Goal: Task Accomplishment & Management: Complete application form

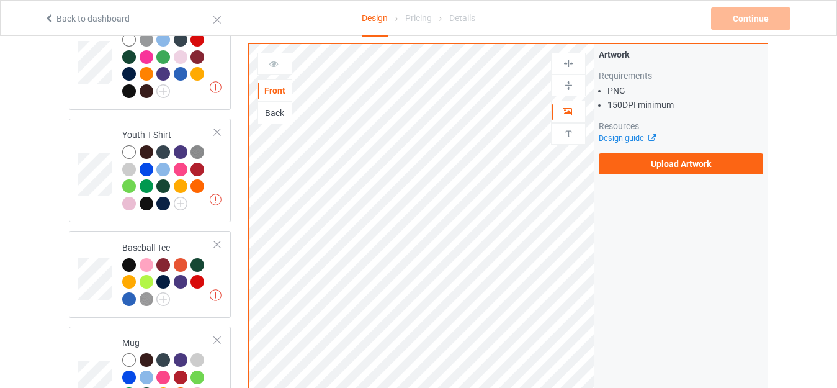
scroll to position [1054, 0]
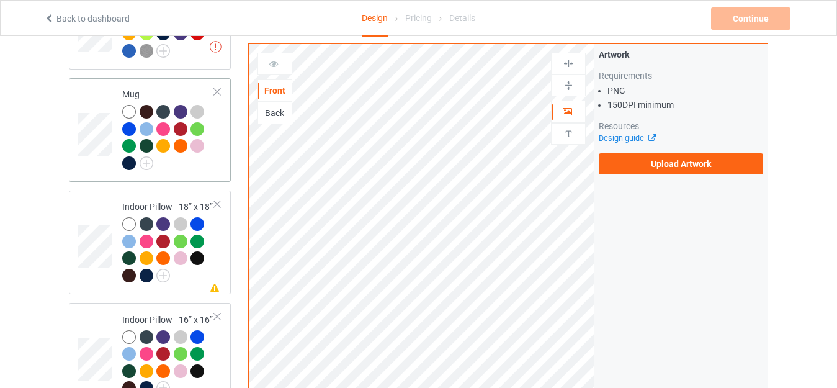
click at [145, 88] on div "Mug" at bounding box center [168, 128] width 92 height 81
click at [123, 200] on div "Indoor Pillow - 18” x 18”" at bounding box center [168, 240] width 92 height 81
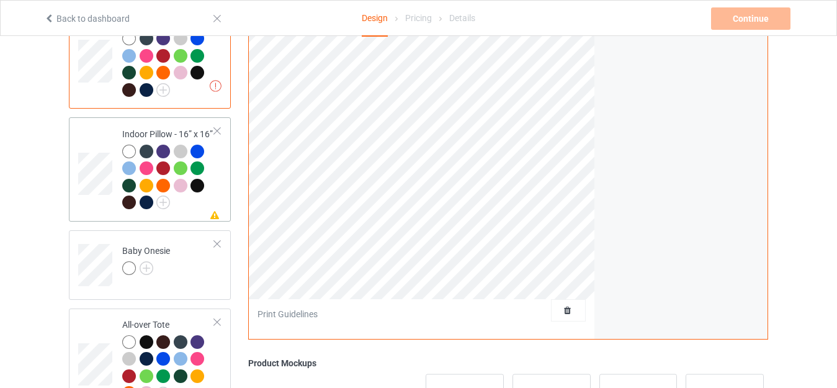
scroll to position [1240, 0]
click at [136, 128] on div "Indoor Pillow - 16” x 16”" at bounding box center [168, 167] width 92 height 81
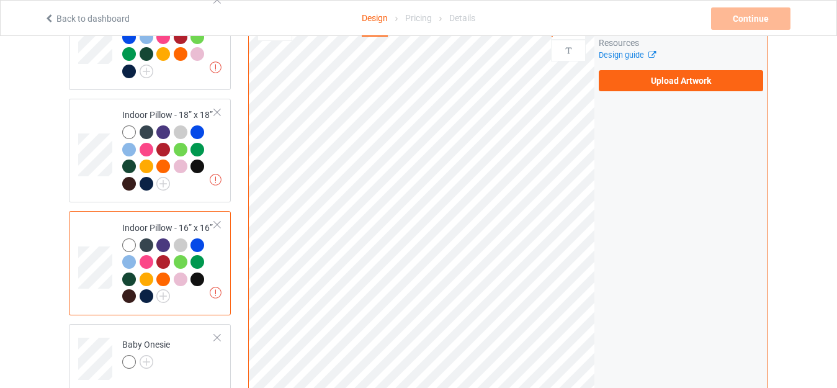
scroll to position [1302, 0]
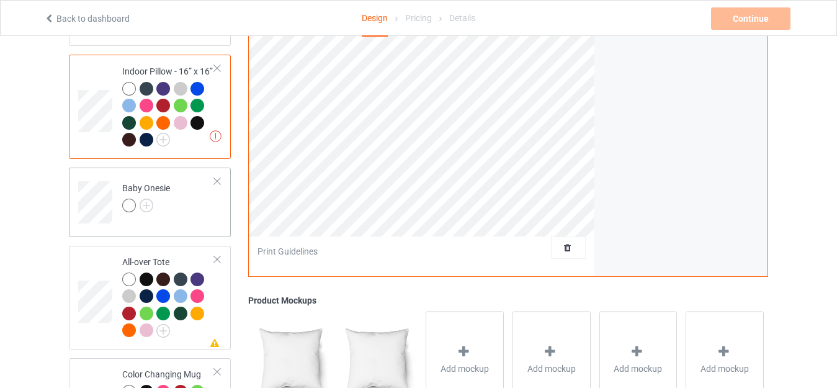
click at [137, 174] on td "Baby Onesie" at bounding box center [168, 197] width 106 height 51
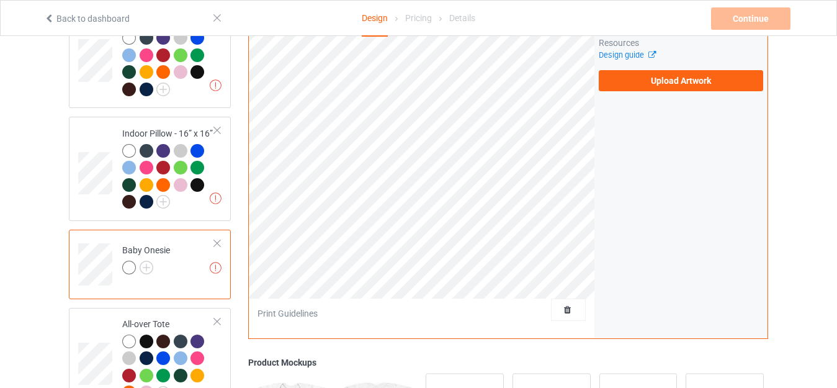
scroll to position [1364, 0]
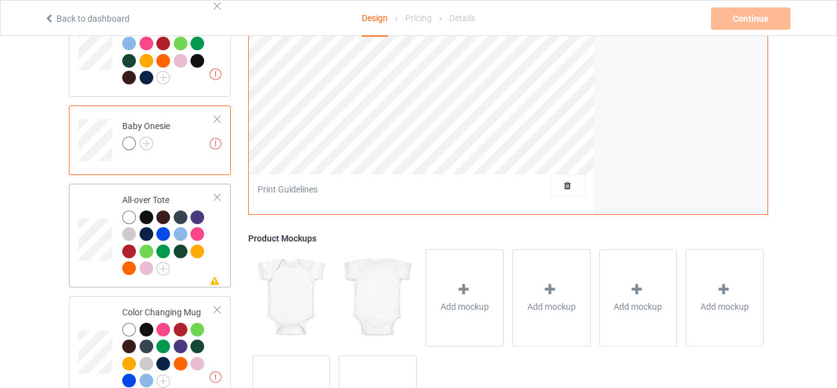
click at [137, 193] on div "All-over Tote" at bounding box center [168, 233] width 92 height 81
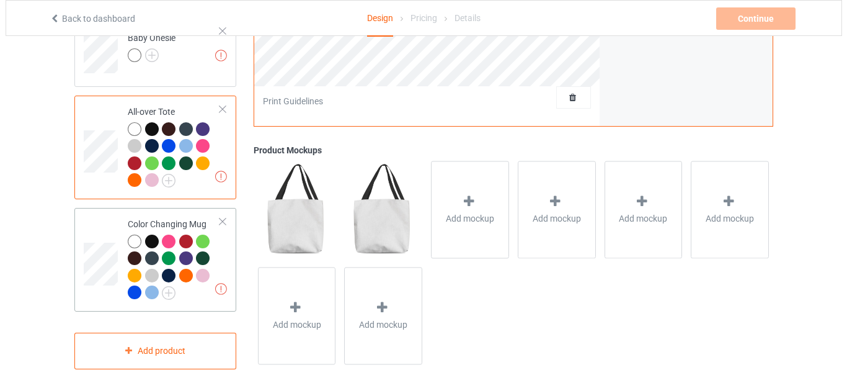
scroll to position [1455, 0]
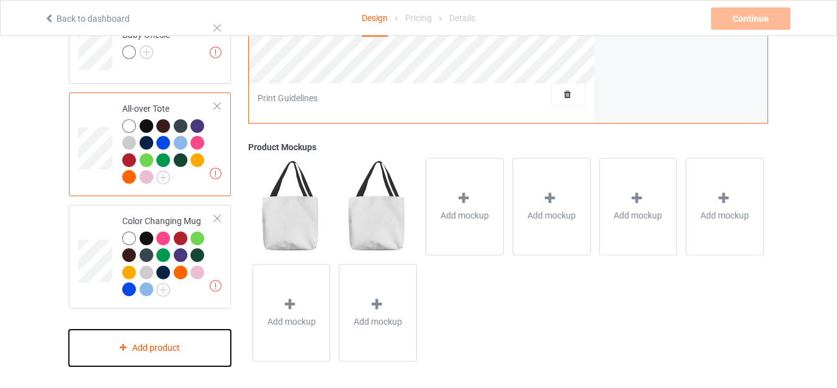
click at [161, 339] on div "Add product" at bounding box center [150, 347] width 162 height 37
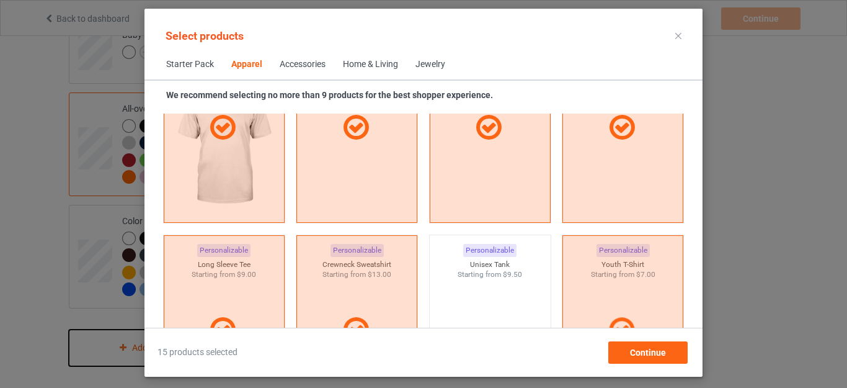
scroll to position [958, 0]
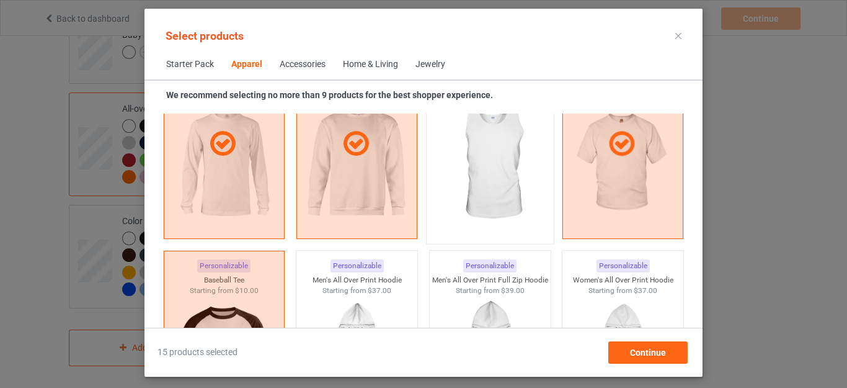
click at [487, 187] on img at bounding box center [490, 164] width 117 height 146
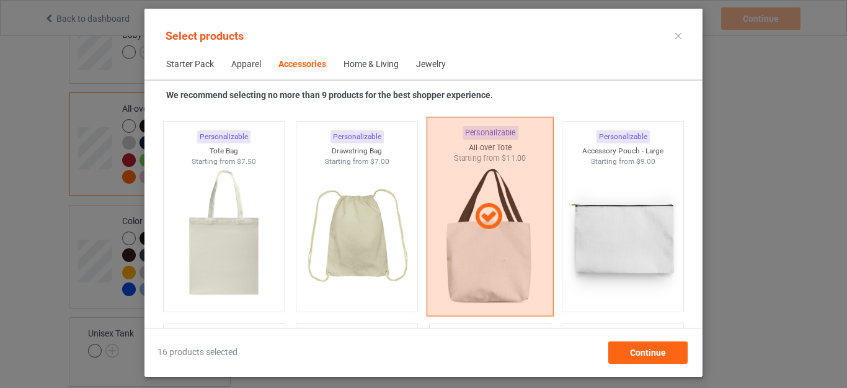
scroll to position [3811, 0]
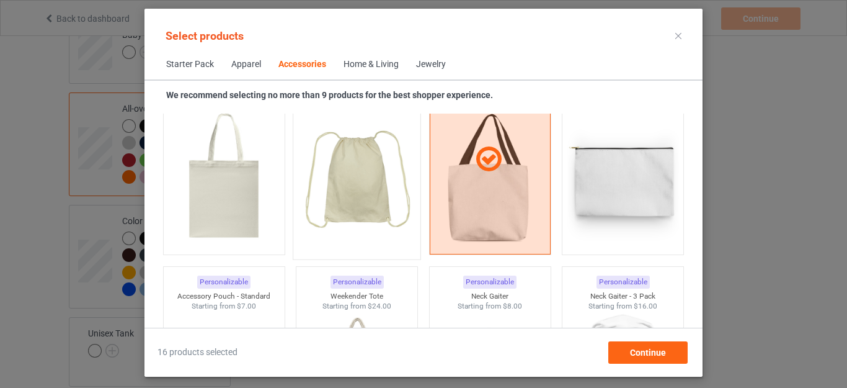
click at [386, 190] on img at bounding box center [357, 180] width 117 height 146
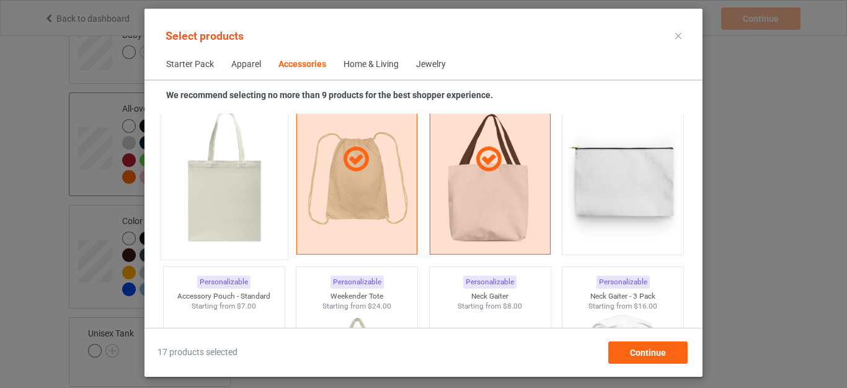
click at [252, 171] on img at bounding box center [224, 180] width 117 height 146
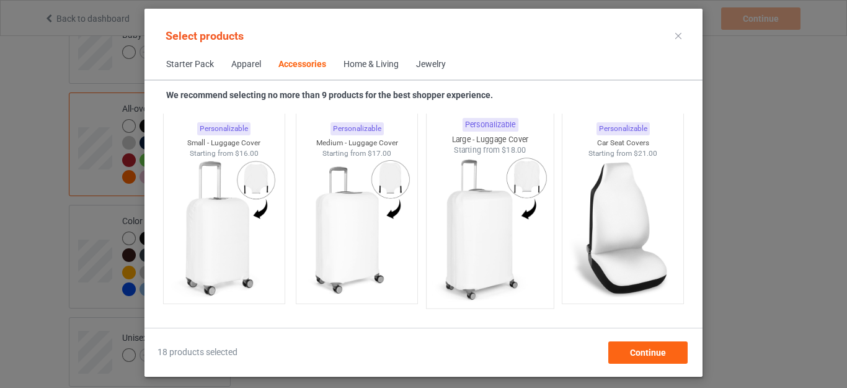
scroll to position [5547, 0]
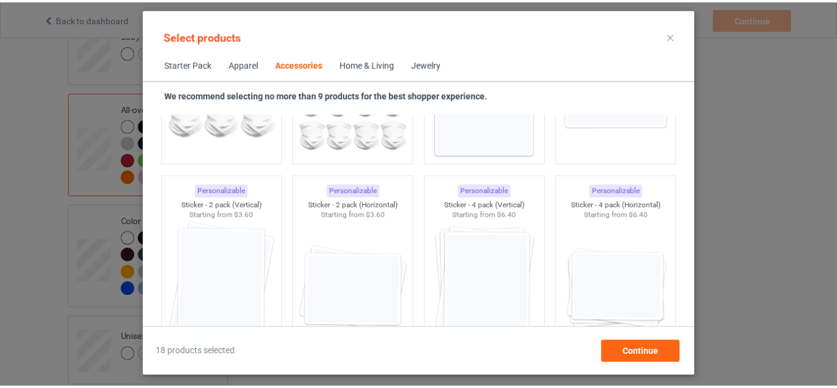
scroll to position [4307, 0]
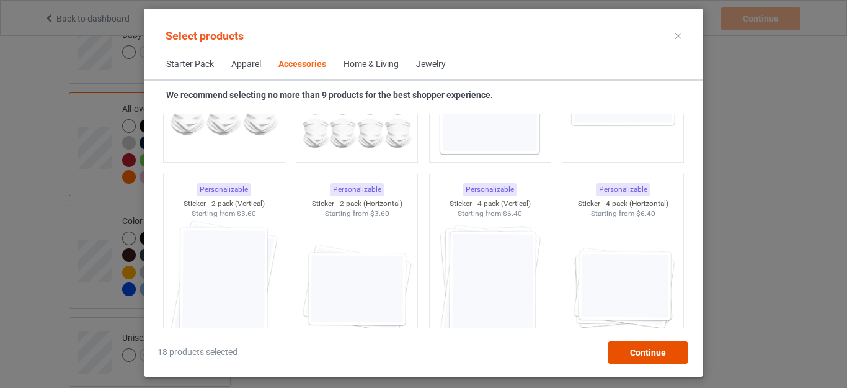
click at [639, 347] on span "Continue" at bounding box center [648, 352] width 36 height 10
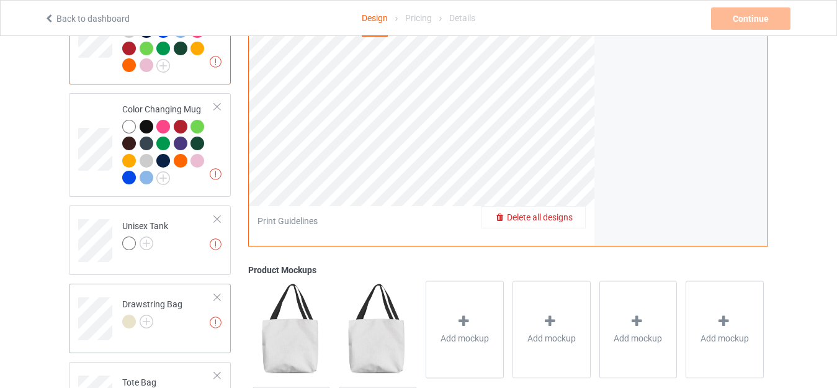
scroll to position [1579, 0]
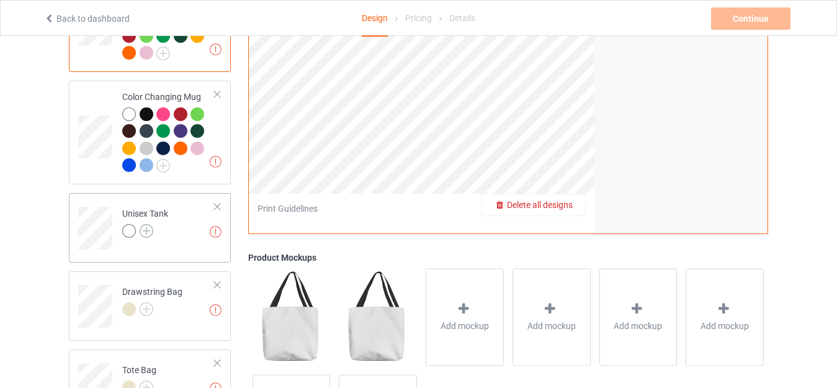
click at [144, 224] on img at bounding box center [147, 231] width 14 height 14
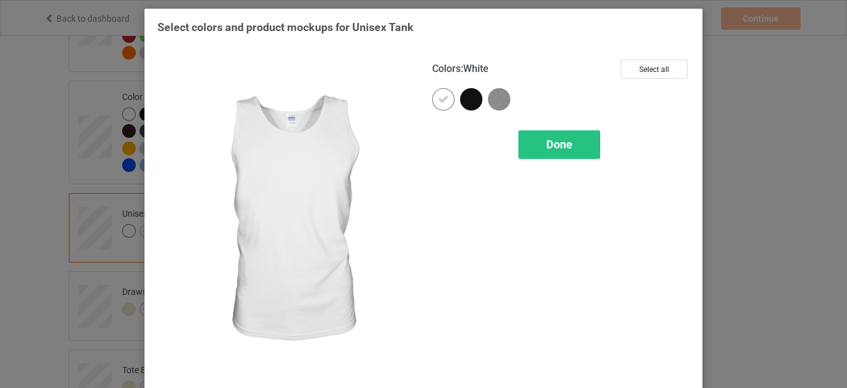
click at [505, 102] on div at bounding box center [502, 102] width 28 height 28
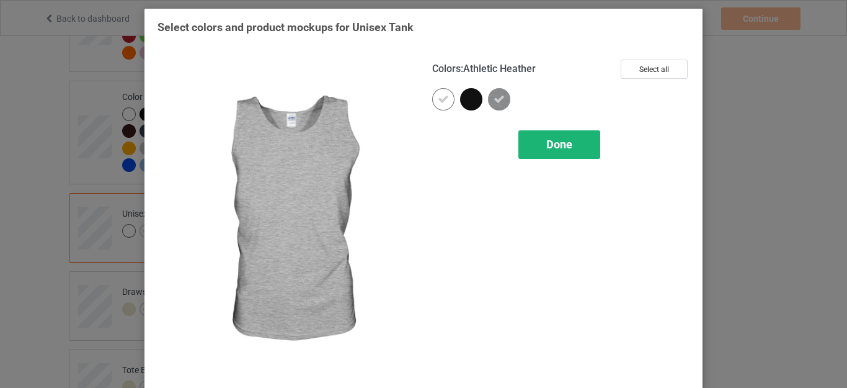
click at [546, 150] on span "Done" at bounding box center [559, 144] width 26 height 13
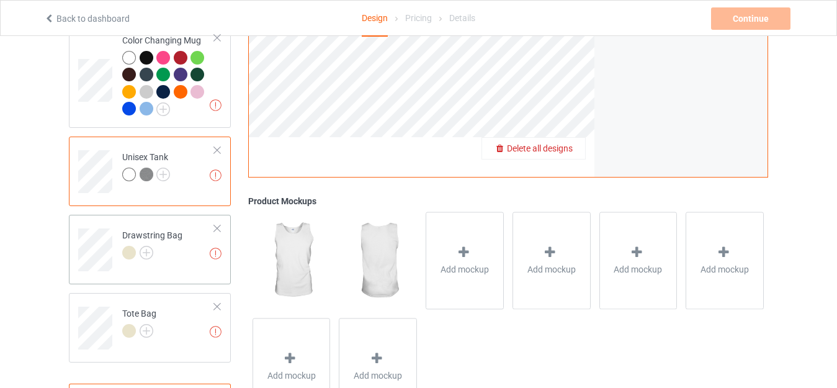
scroll to position [1690, 0]
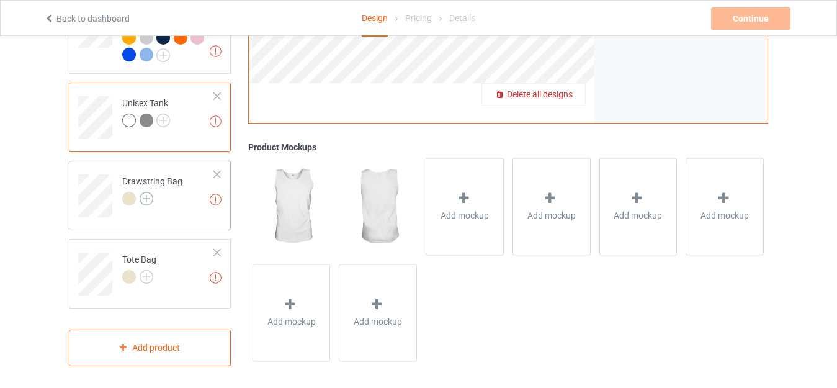
click at [147, 193] on img at bounding box center [147, 199] width 14 height 14
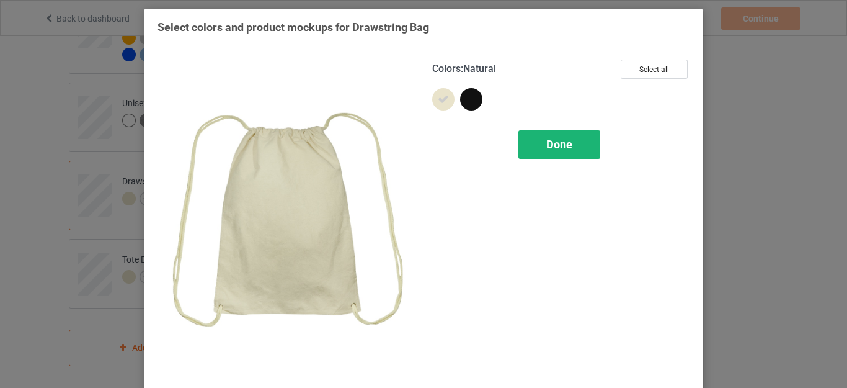
click at [557, 135] on div "Done" at bounding box center [559, 144] width 82 height 29
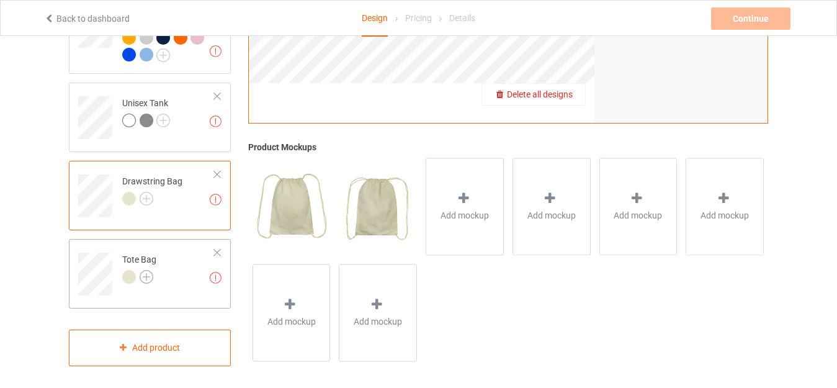
click at [143, 274] on img at bounding box center [147, 277] width 14 height 14
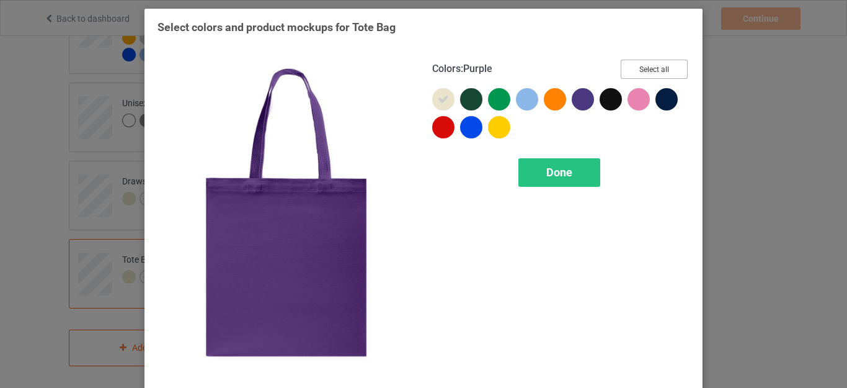
click at [637, 70] on button "Select all" at bounding box center [654, 69] width 67 height 19
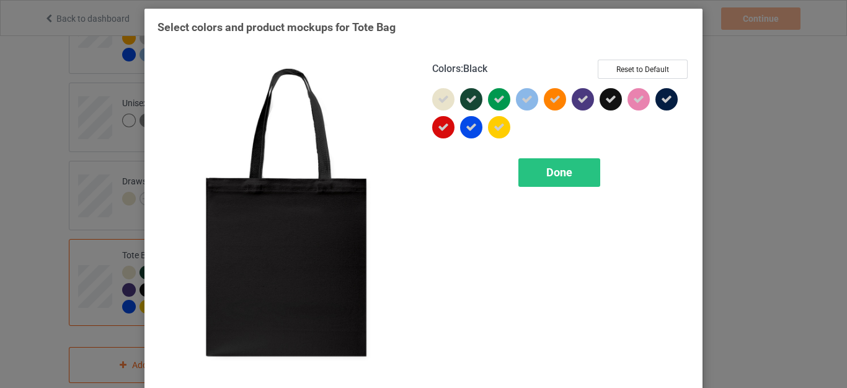
click at [608, 99] on icon at bounding box center [610, 99] width 11 height 11
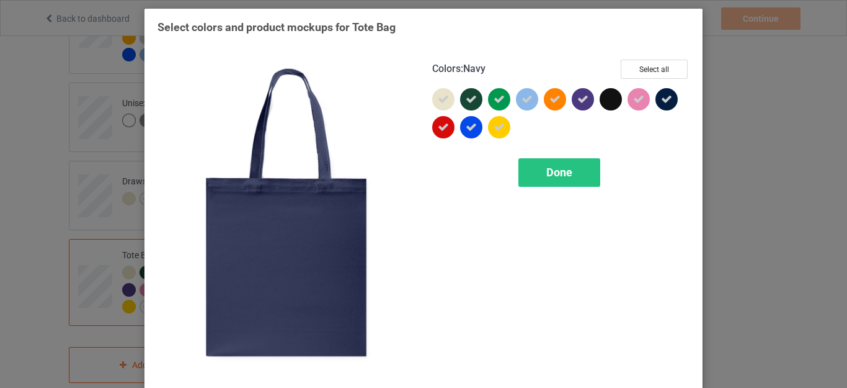
click at [661, 100] on icon at bounding box center [666, 99] width 11 height 11
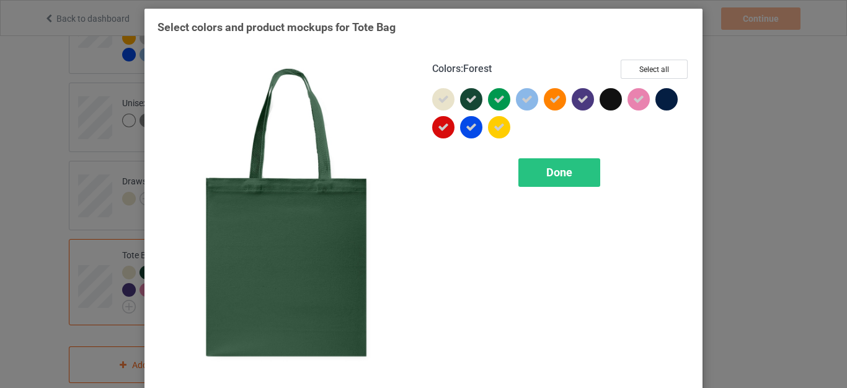
click at [471, 100] on icon at bounding box center [471, 99] width 11 height 11
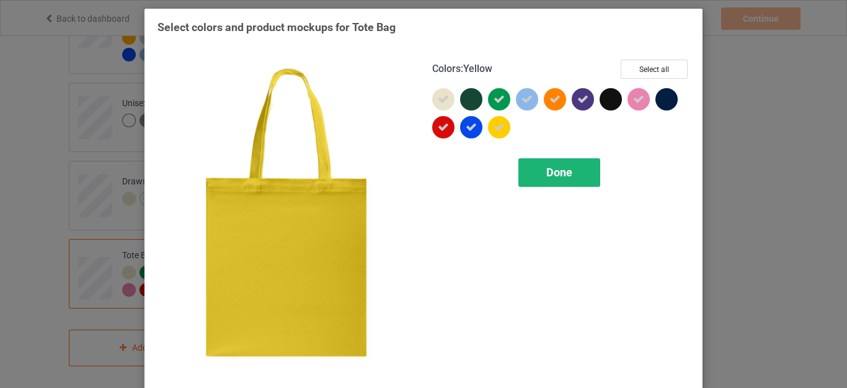
click at [546, 171] on span "Done" at bounding box center [559, 172] width 26 height 13
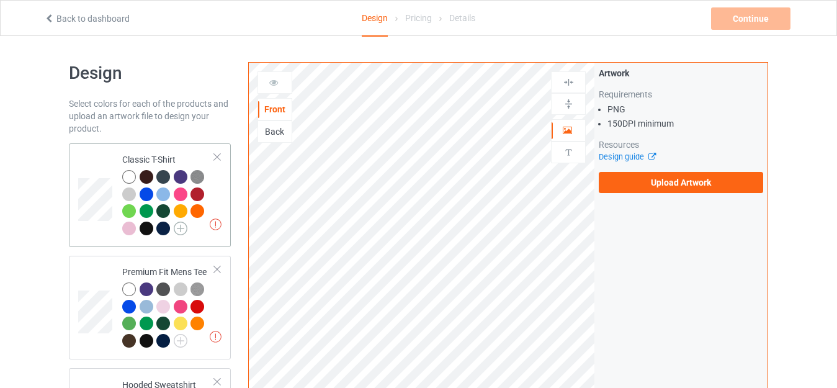
click at [179, 228] on img at bounding box center [181, 228] width 14 height 14
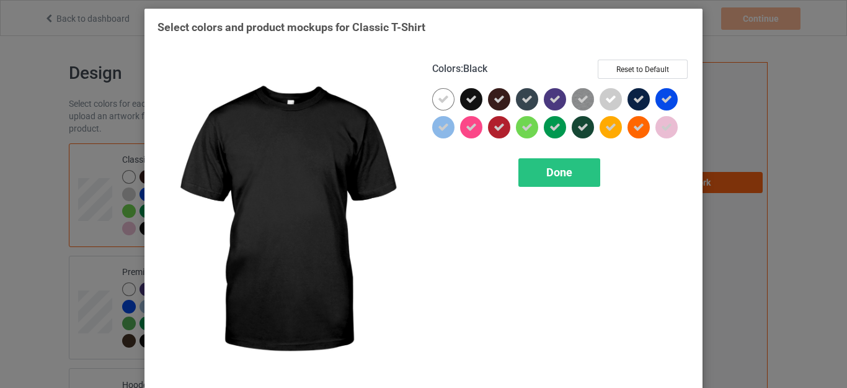
click at [469, 103] on icon at bounding box center [471, 99] width 11 height 11
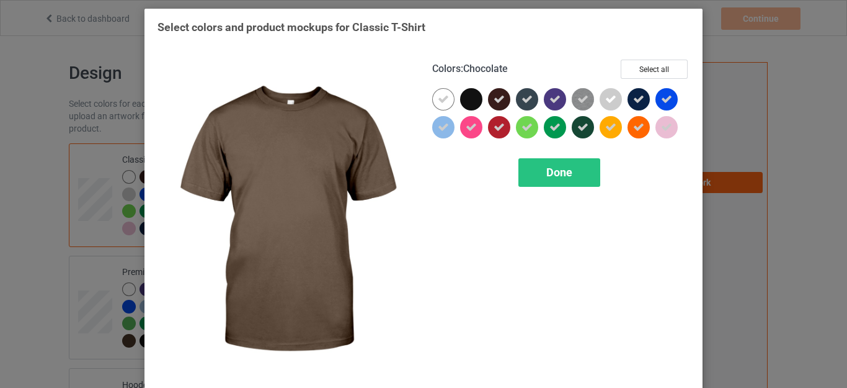
click at [495, 102] on icon at bounding box center [499, 99] width 11 height 11
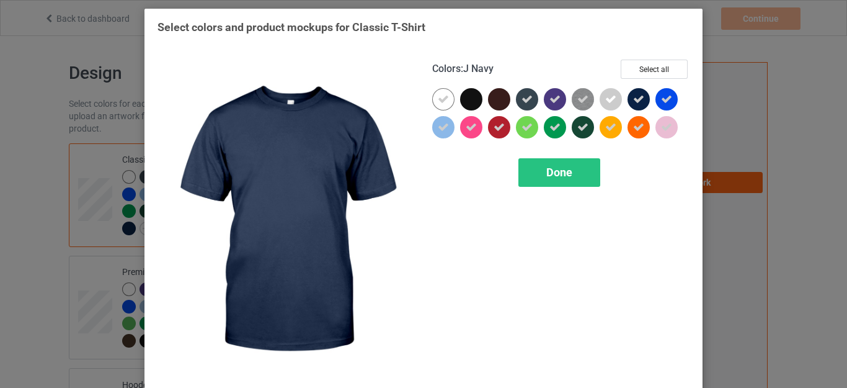
click at [633, 97] on icon at bounding box center [638, 99] width 11 height 11
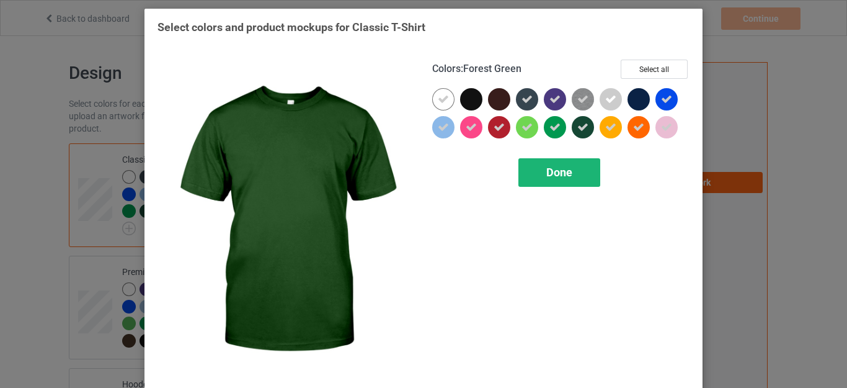
click at [562, 168] on span "Done" at bounding box center [559, 172] width 26 height 13
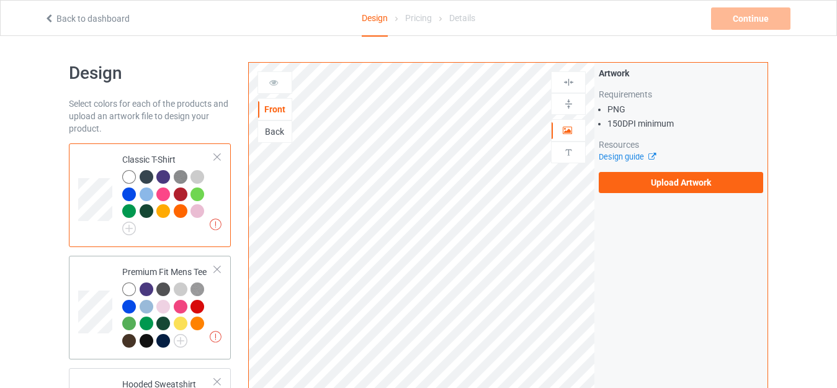
scroll to position [124, 0]
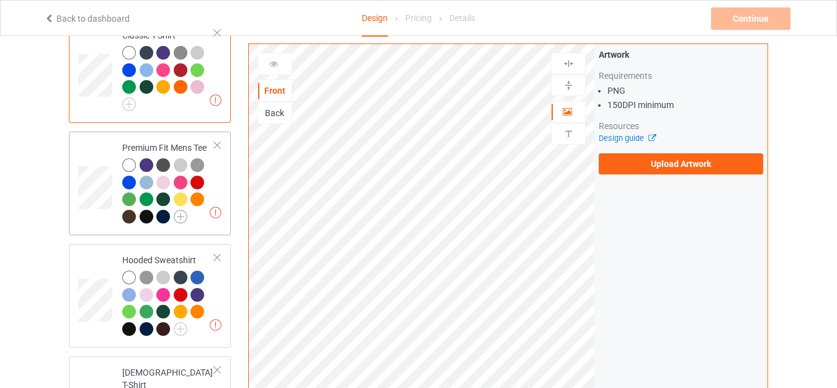
click at [183, 211] on img at bounding box center [181, 217] width 14 height 14
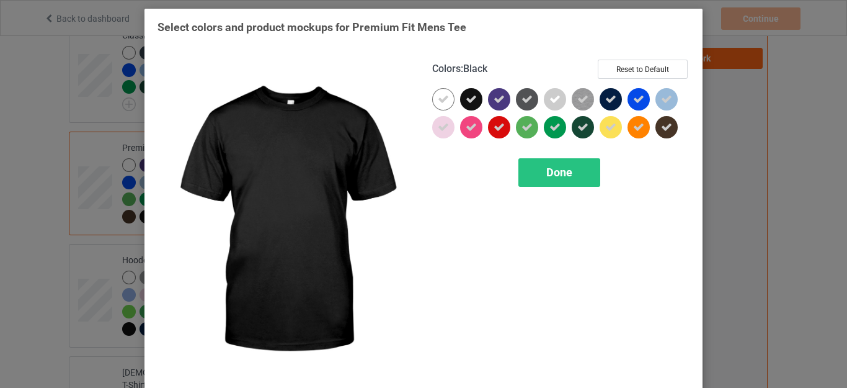
click at [466, 97] on icon at bounding box center [471, 99] width 11 height 11
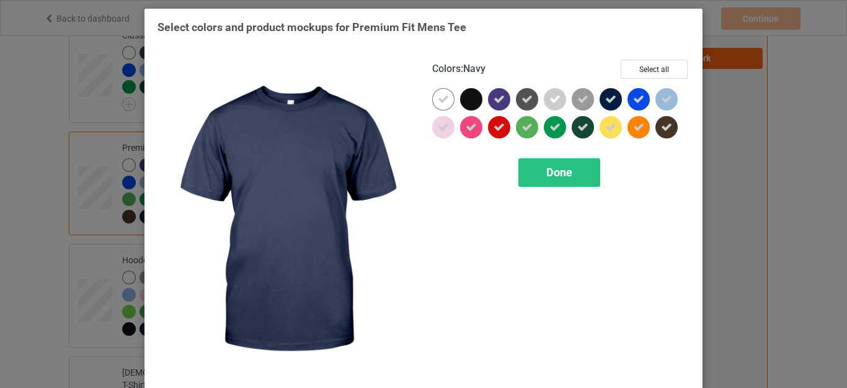
click at [605, 99] on icon at bounding box center [610, 99] width 11 height 11
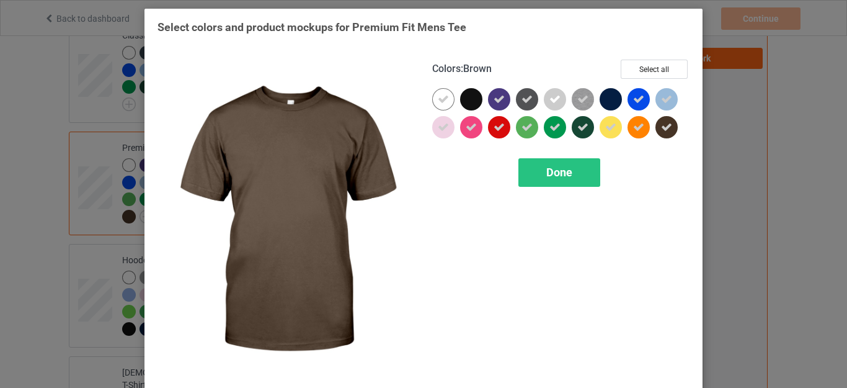
click at [664, 127] on icon at bounding box center [666, 127] width 11 height 11
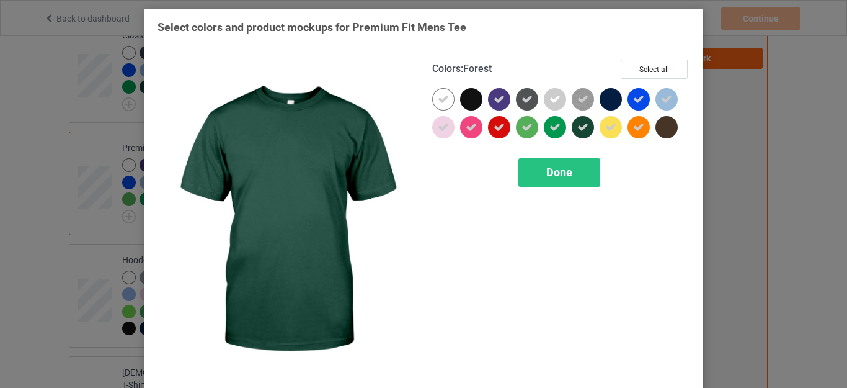
click at [577, 127] on icon at bounding box center [582, 127] width 11 height 11
click at [546, 177] on span "Done" at bounding box center [559, 172] width 26 height 13
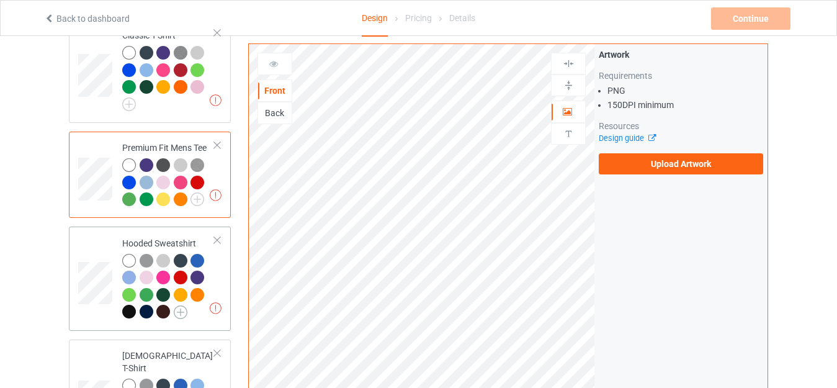
click at [174, 313] on img at bounding box center [181, 312] width 14 height 14
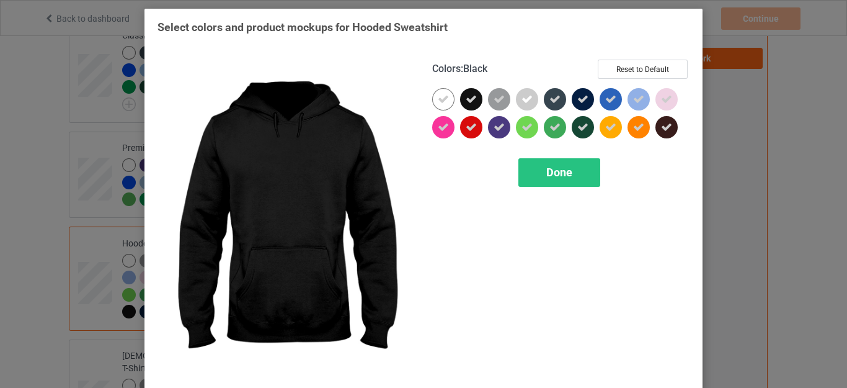
click at [468, 102] on icon at bounding box center [471, 99] width 11 height 11
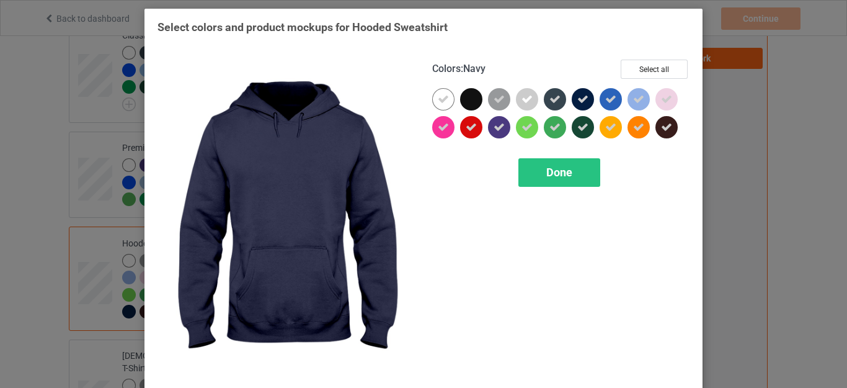
click at [583, 102] on icon at bounding box center [582, 99] width 11 height 11
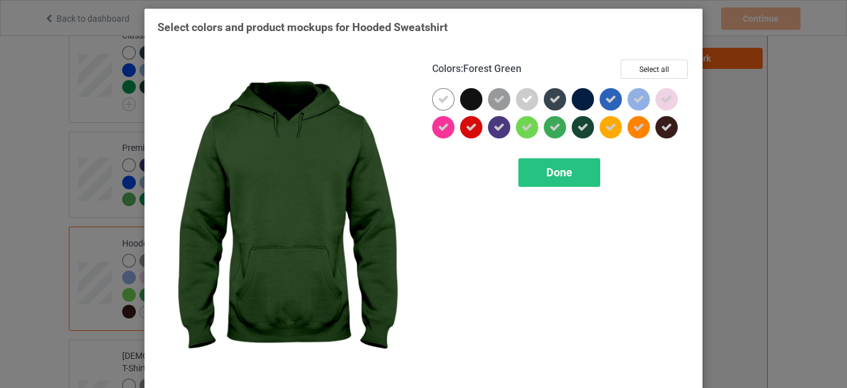
click at [581, 126] on icon at bounding box center [582, 127] width 11 height 11
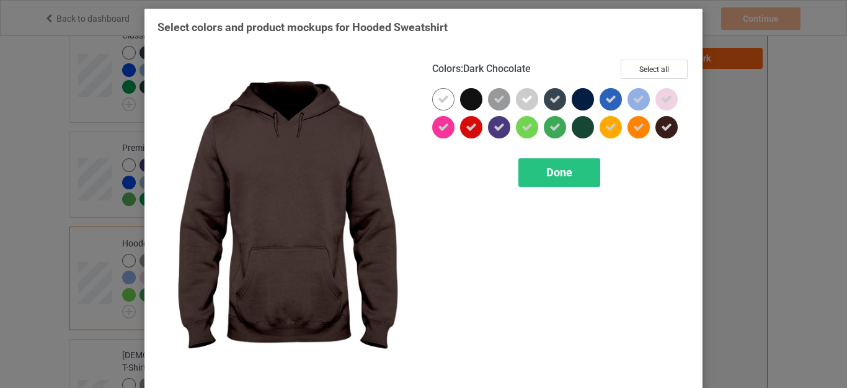
click at [660, 121] on div at bounding box center [666, 127] width 22 height 22
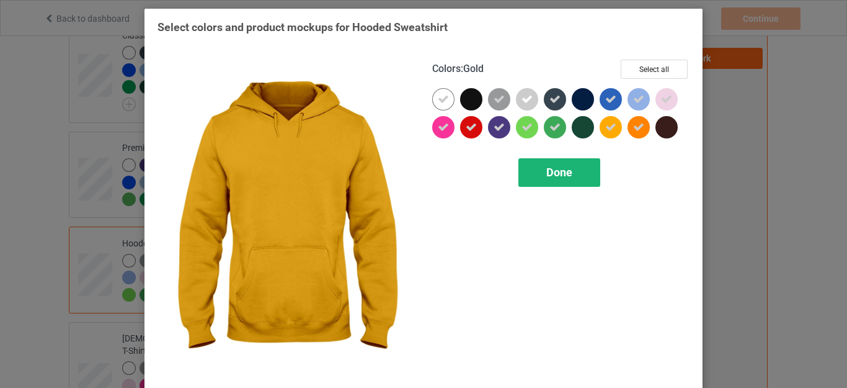
click at [565, 175] on span "Done" at bounding box center [559, 172] width 26 height 13
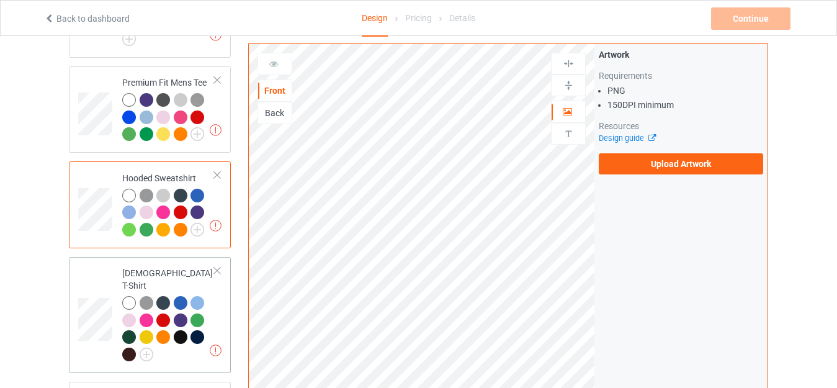
scroll to position [310, 0]
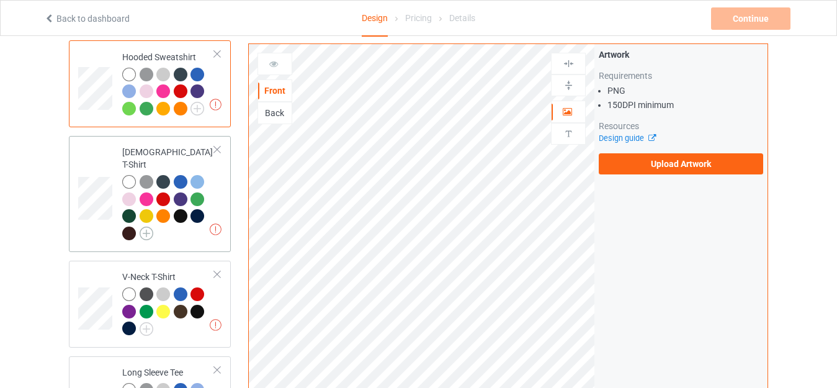
click at [146, 226] on img at bounding box center [147, 233] width 14 height 14
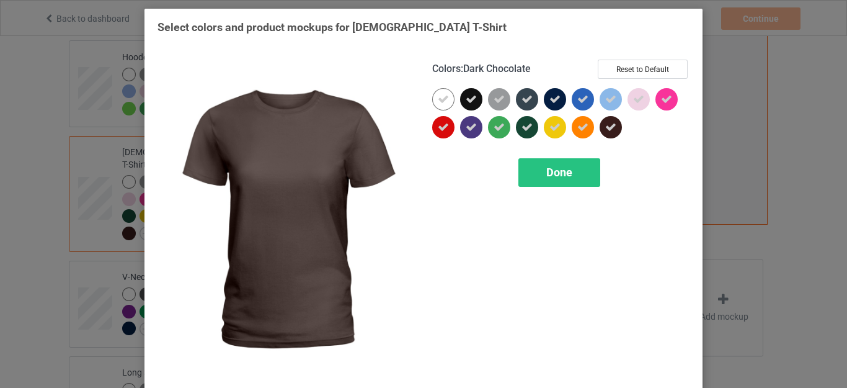
click at [600, 126] on div at bounding box center [611, 127] width 22 height 22
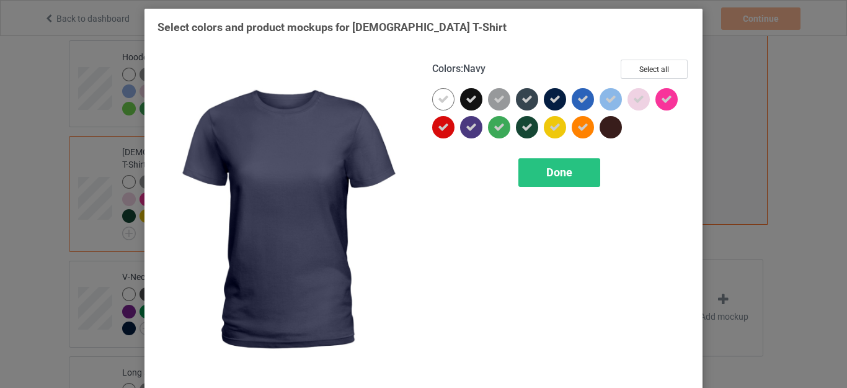
click at [549, 95] on icon at bounding box center [554, 99] width 11 height 11
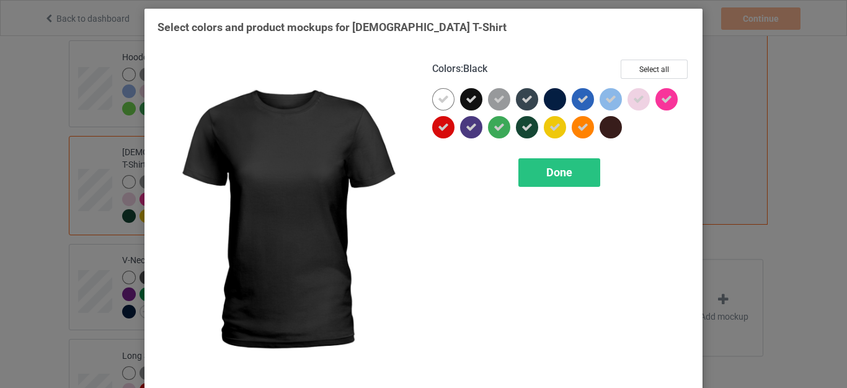
click at [468, 100] on icon at bounding box center [471, 99] width 11 height 11
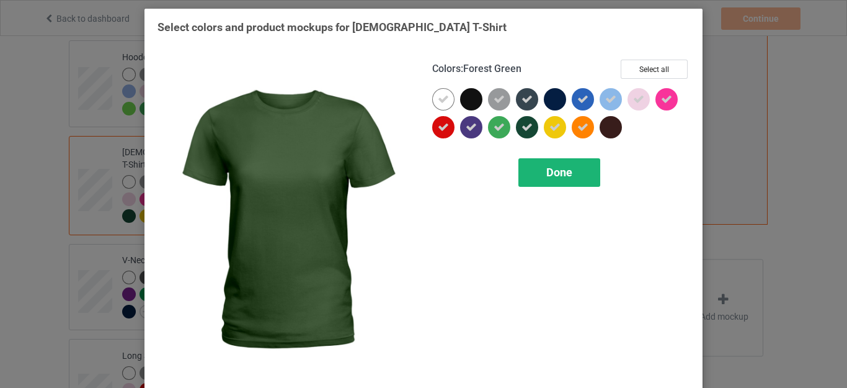
click at [549, 165] on div "Done" at bounding box center [559, 172] width 82 height 29
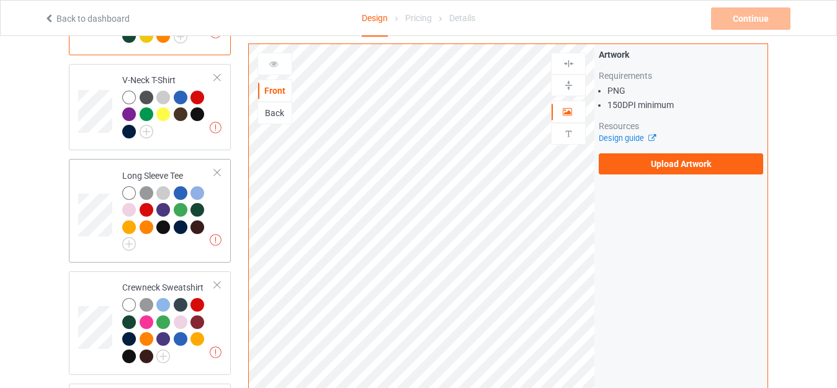
scroll to position [496, 0]
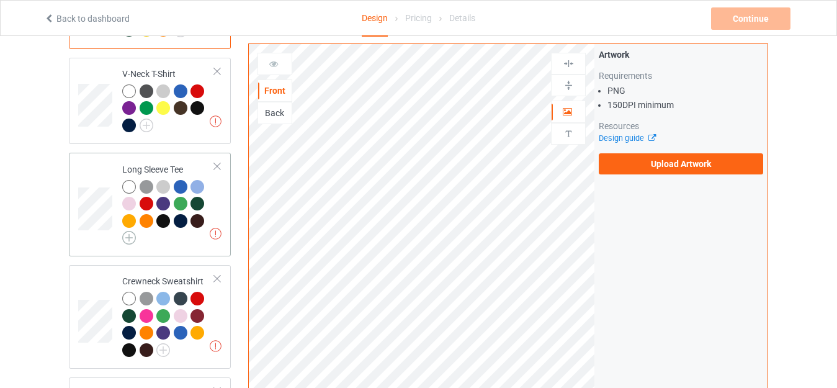
click at [127, 231] on img at bounding box center [129, 238] width 14 height 14
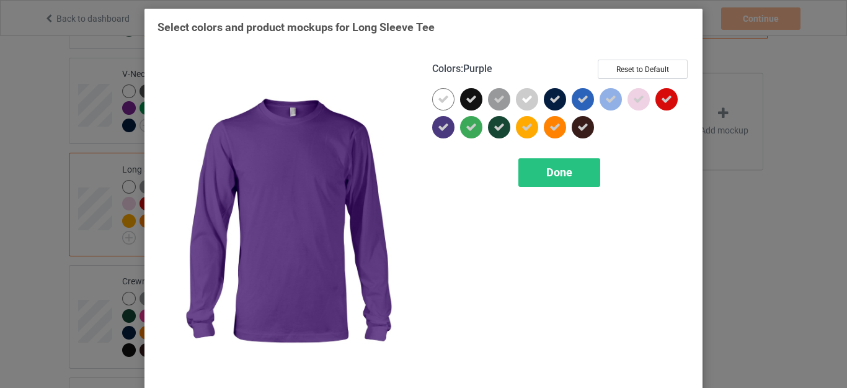
click at [466, 98] on icon at bounding box center [471, 99] width 11 height 11
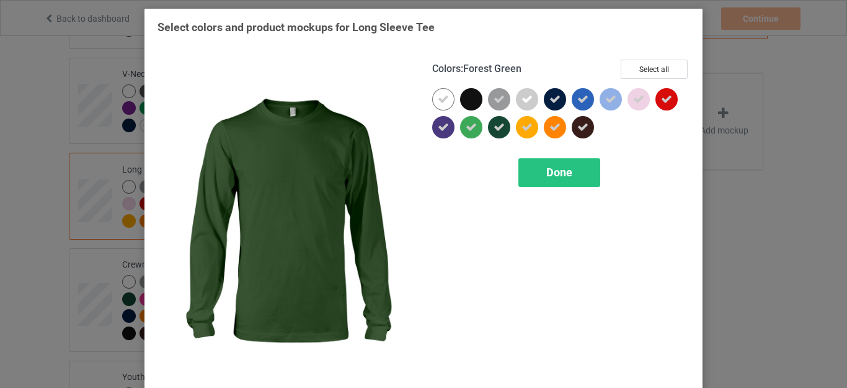
click at [494, 130] on icon at bounding box center [499, 127] width 11 height 11
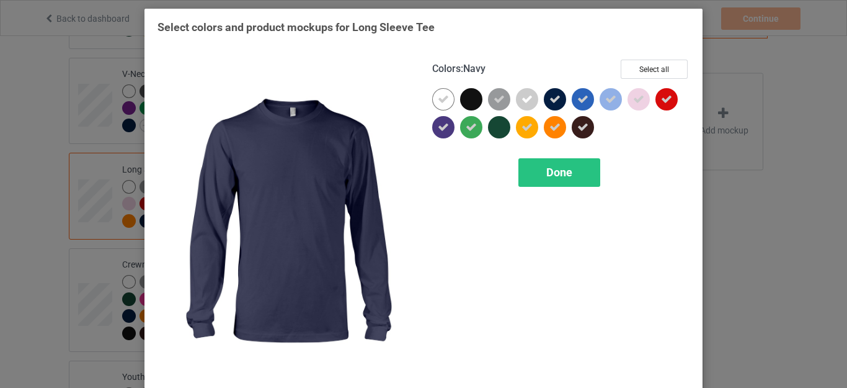
click at [554, 102] on icon at bounding box center [554, 99] width 11 height 11
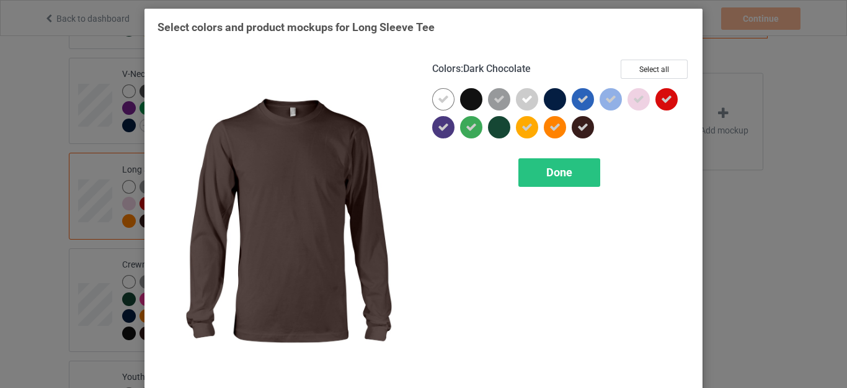
click at [579, 125] on icon at bounding box center [582, 127] width 11 height 11
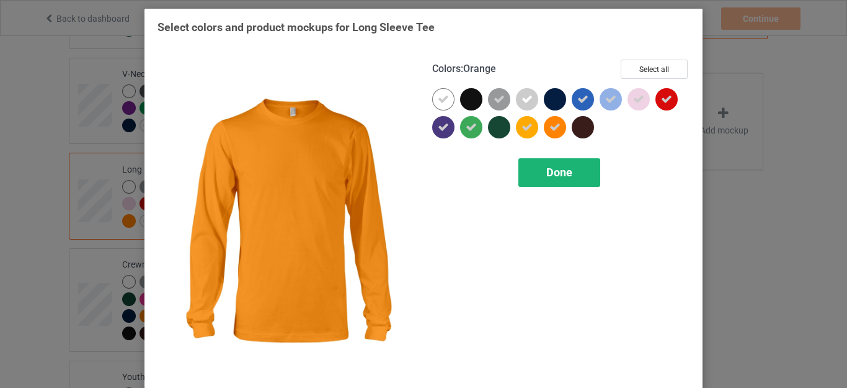
click at [540, 166] on div "Done" at bounding box center [559, 172] width 82 height 29
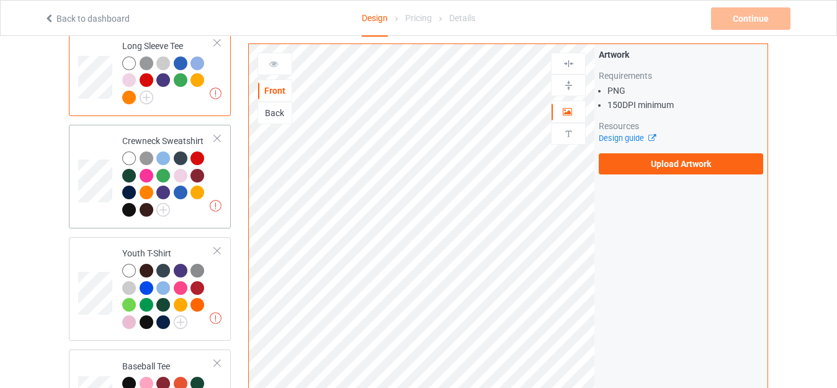
scroll to position [620, 0]
click at [162, 204] on img at bounding box center [163, 209] width 14 height 14
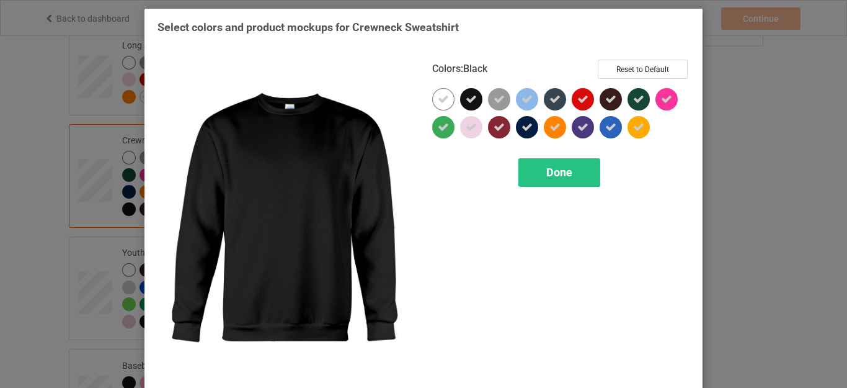
click at [467, 100] on icon at bounding box center [471, 99] width 11 height 11
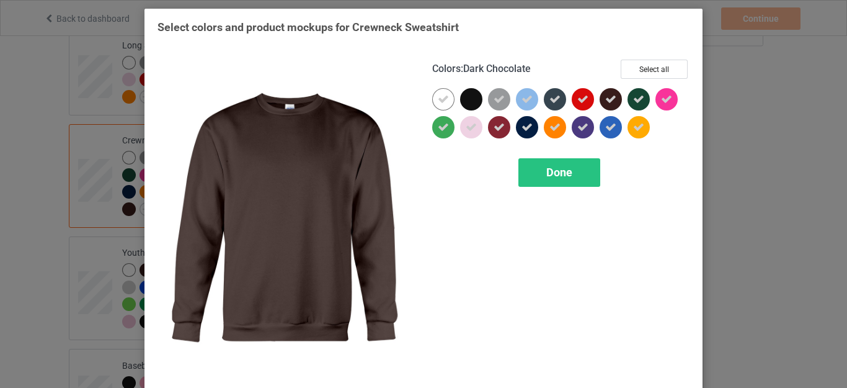
click at [608, 105] on div at bounding box center [611, 99] width 22 height 22
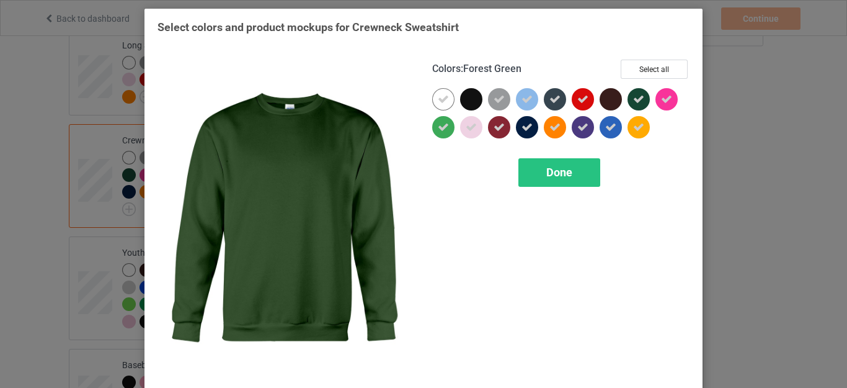
click at [633, 100] on icon at bounding box center [638, 99] width 11 height 11
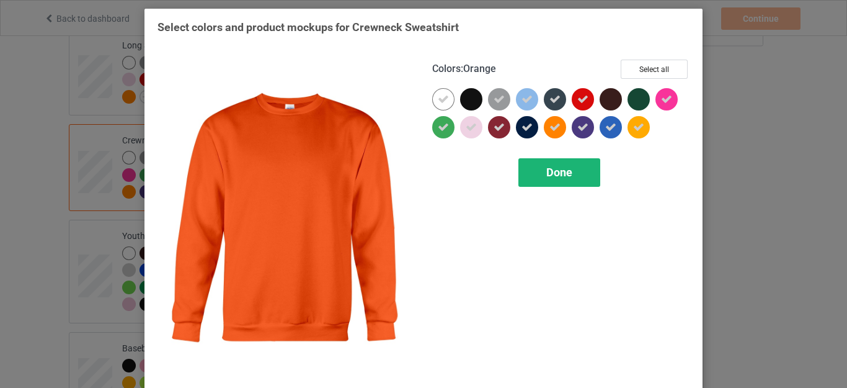
click at [557, 166] on span "Done" at bounding box center [559, 172] width 26 height 13
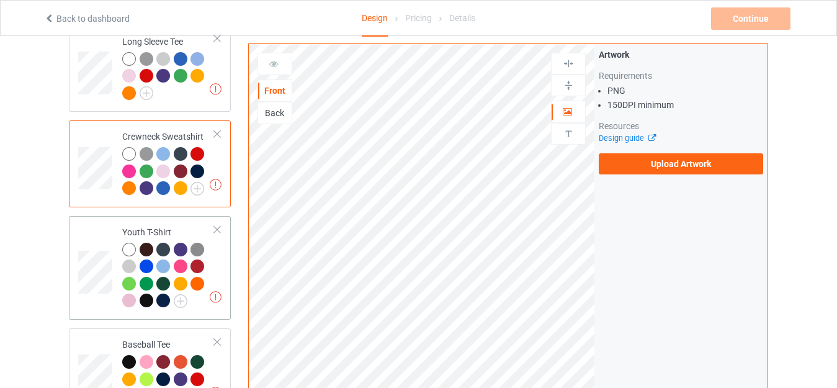
scroll to position [744, 0]
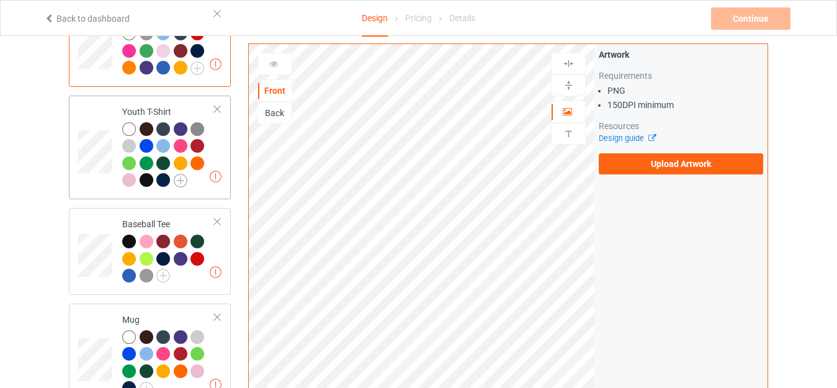
click at [180, 174] on img at bounding box center [181, 181] width 14 height 14
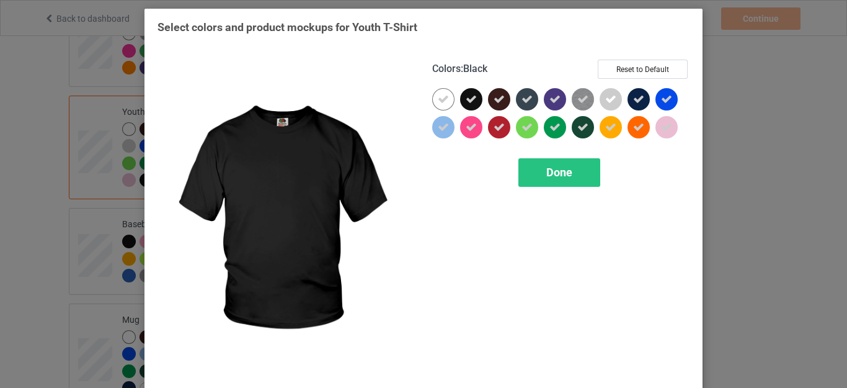
click at [473, 102] on div at bounding box center [471, 99] width 22 height 22
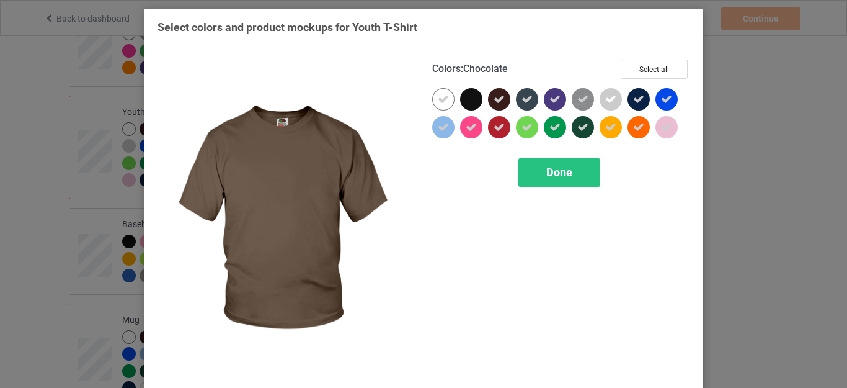
click at [494, 102] on icon at bounding box center [499, 99] width 11 height 11
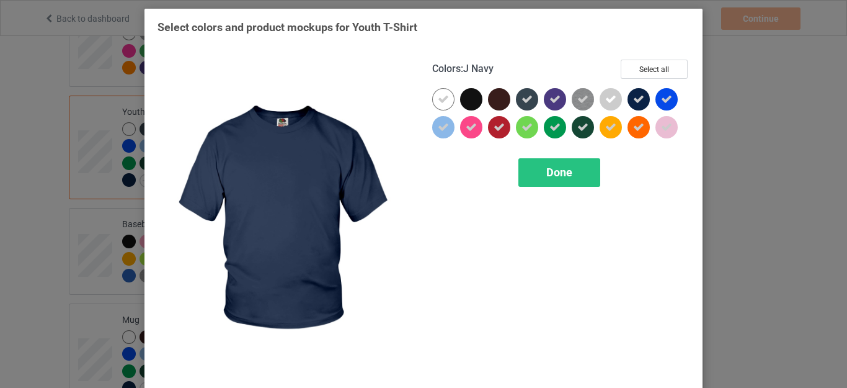
click at [628, 96] on div at bounding box center [639, 99] width 22 height 22
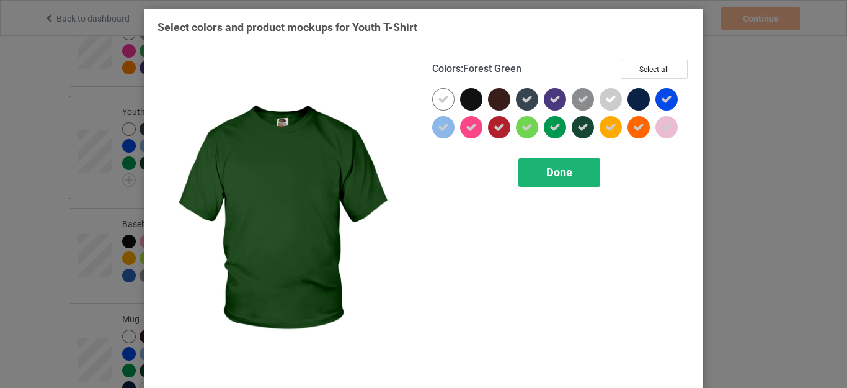
click at [559, 171] on span "Done" at bounding box center [559, 172] width 26 height 13
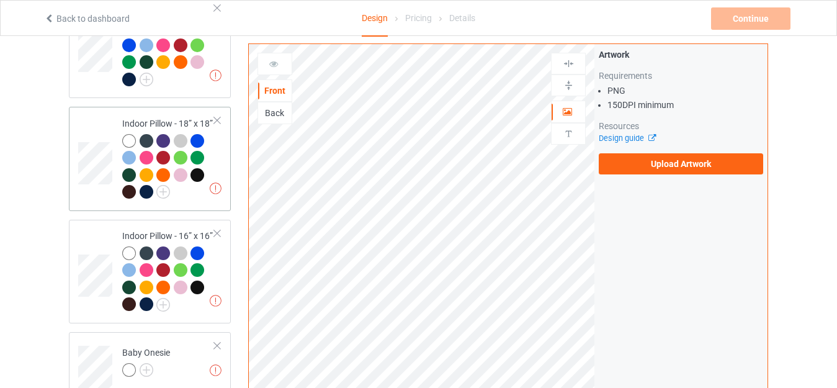
scroll to position [1054, 0]
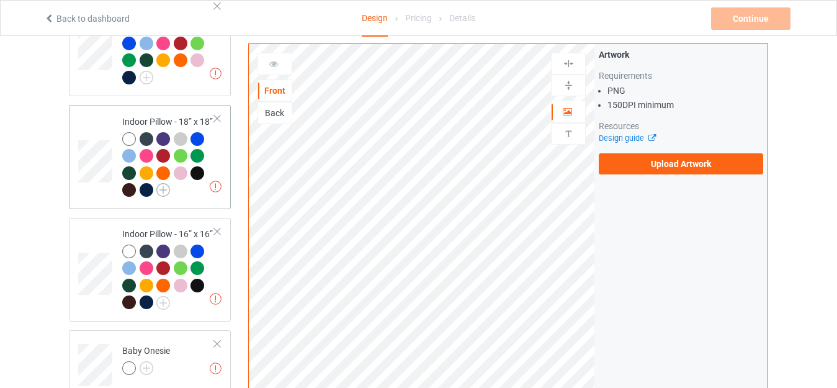
click at [162, 188] on img at bounding box center [163, 190] width 14 height 14
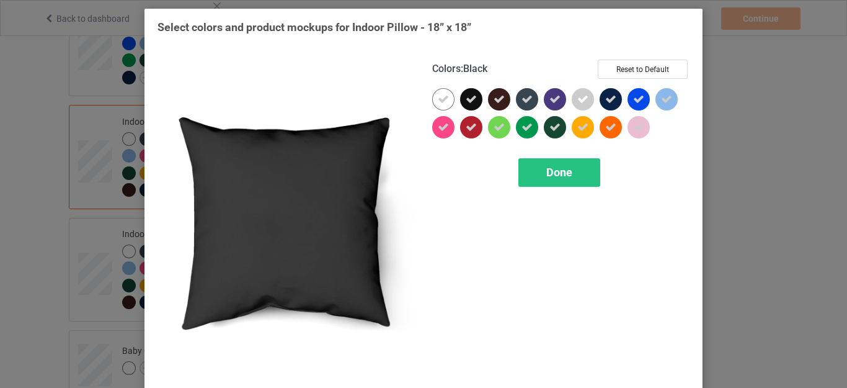
click at [473, 102] on div at bounding box center [471, 99] width 22 height 22
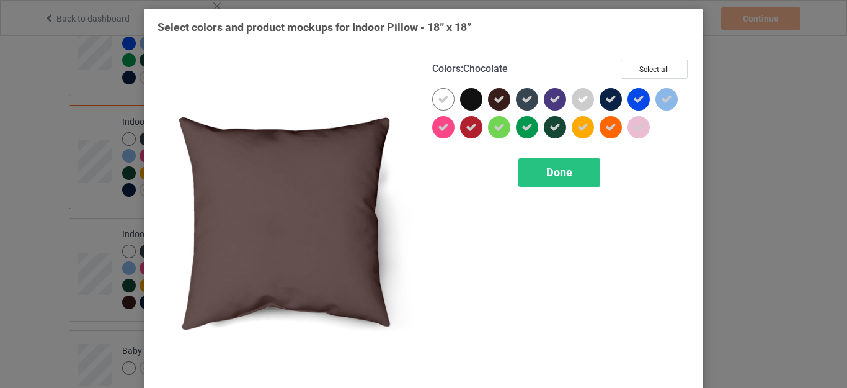
click at [504, 99] on div at bounding box center [499, 99] width 22 height 22
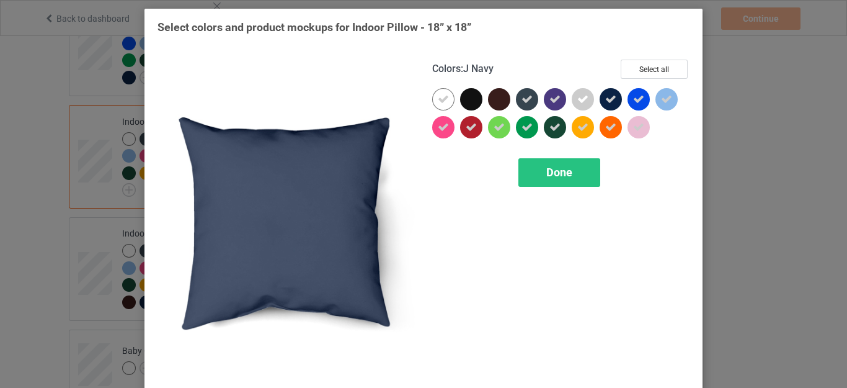
click at [605, 102] on icon at bounding box center [610, 99] width 11 height 11
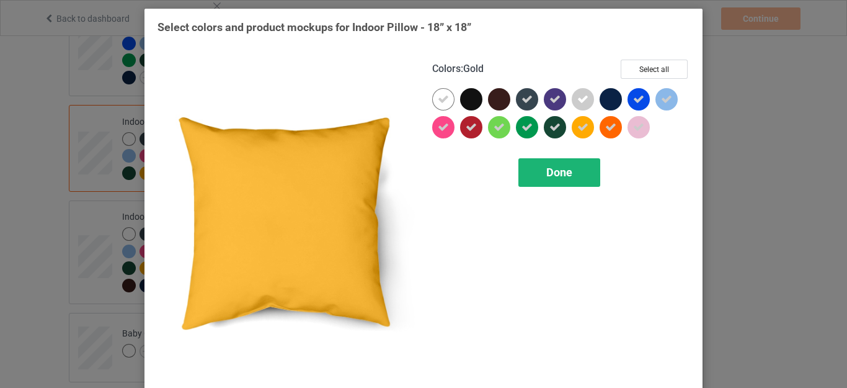
click at [553, 174] on span "Done" at bounding box center [559, 172] width 26 height 13
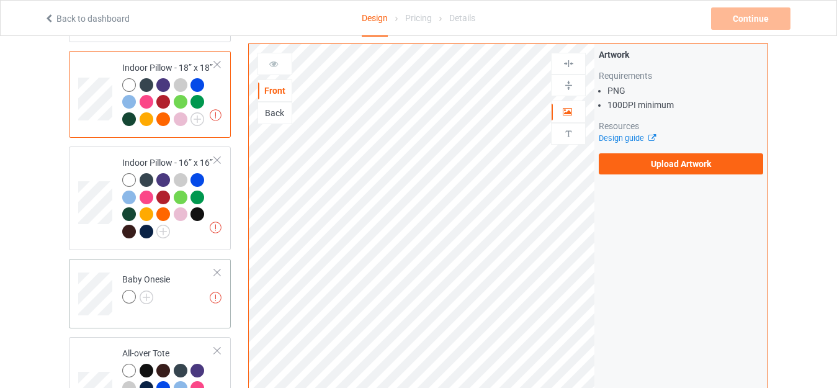
scroll to position [1178, 0]
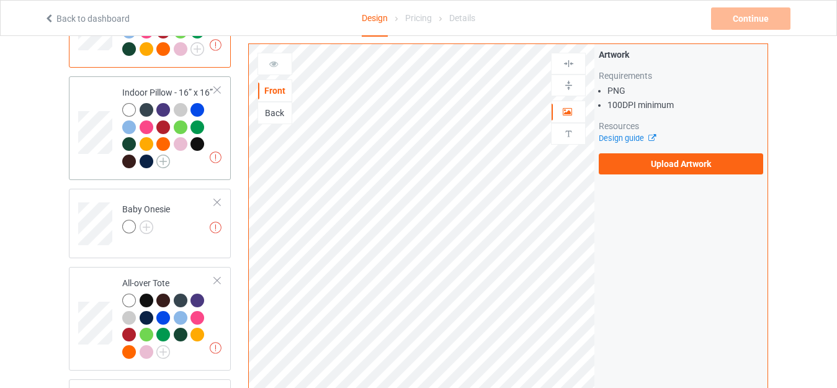
click at [164, 158] on img at bounding box center [163, 161] width 14 height 14
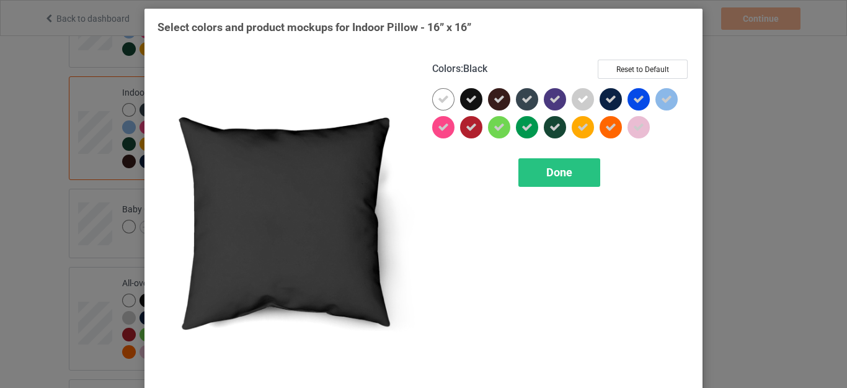
click at [473, 102] on div at bounding box center [471, 99] width 22 height 22
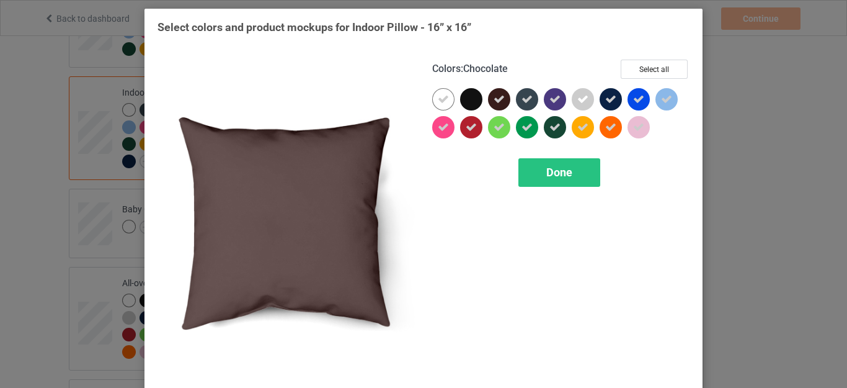
click at [494, 104] on icon at bounding box center [499, 99] width 11 height 11
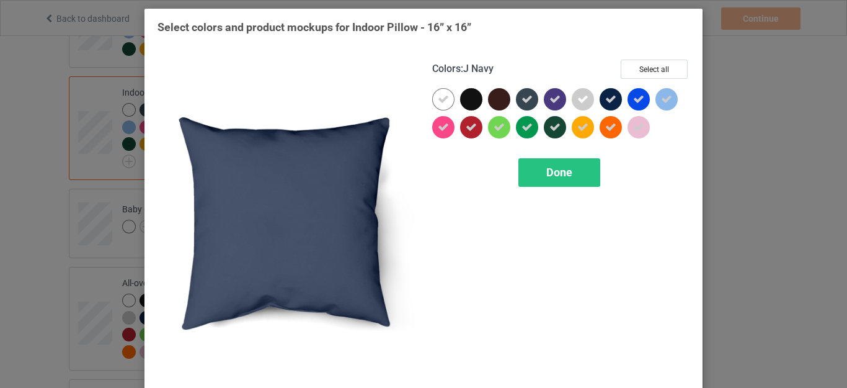
click at [610, 95] on icon at bounding box center [610, 99] width 11 height 11
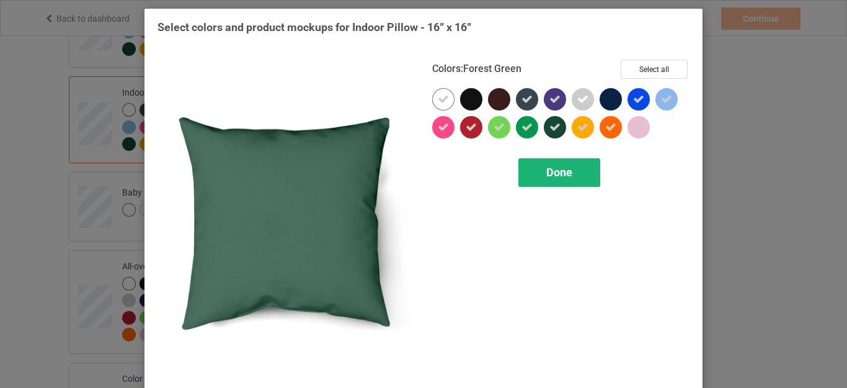
click at [553, 163] on div "Done" at bounding box center [559, 172] width 82 height 29
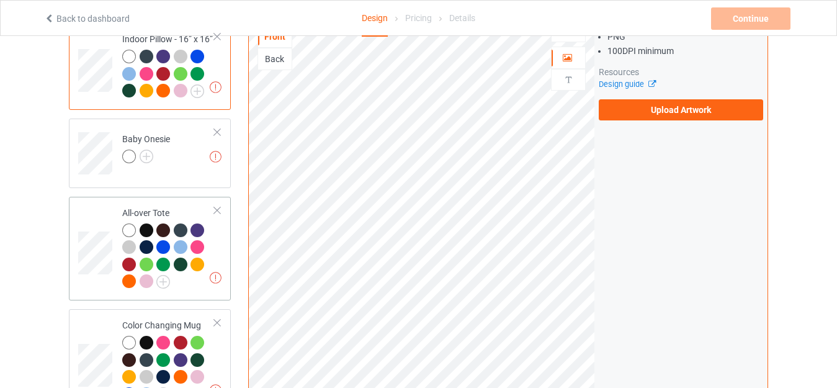
scroll to position [1302, 0]
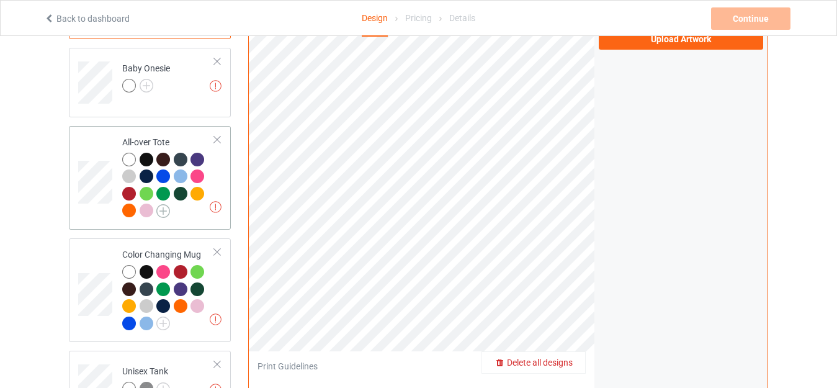
click at [160, 204] on img at bounding box center [163, 211] width 14 height 14
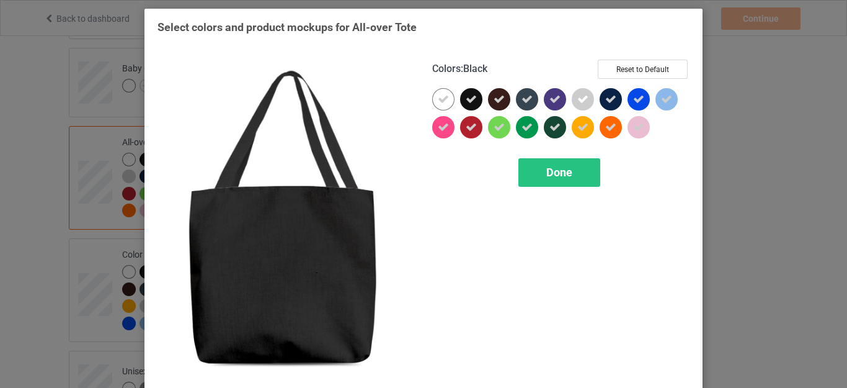
click at [470, 100] on icon at bounding box center [471, 99] width 11 height 11
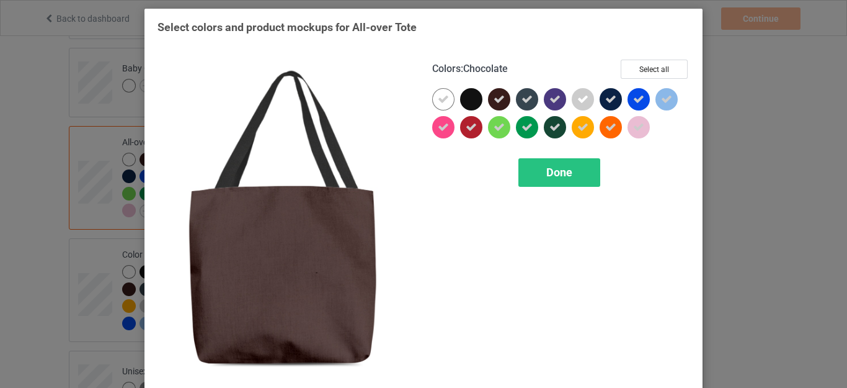
click at [494, 101] on icon at bounding box center [499, 99] width 11 height 11
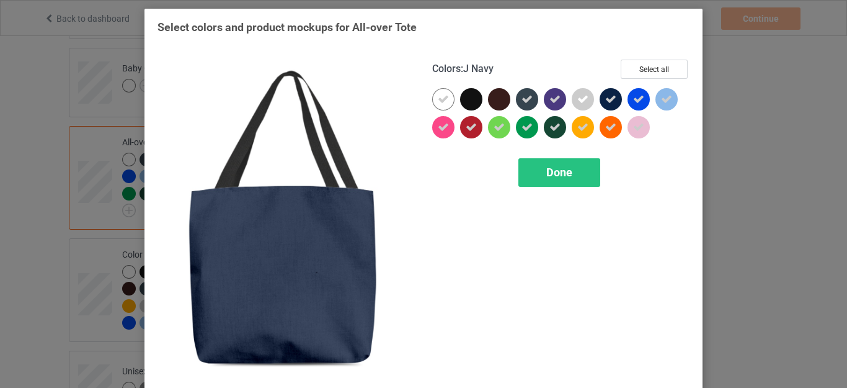
click at [608, 99] on icon at bounding box center [610, 99] width 11 height 11
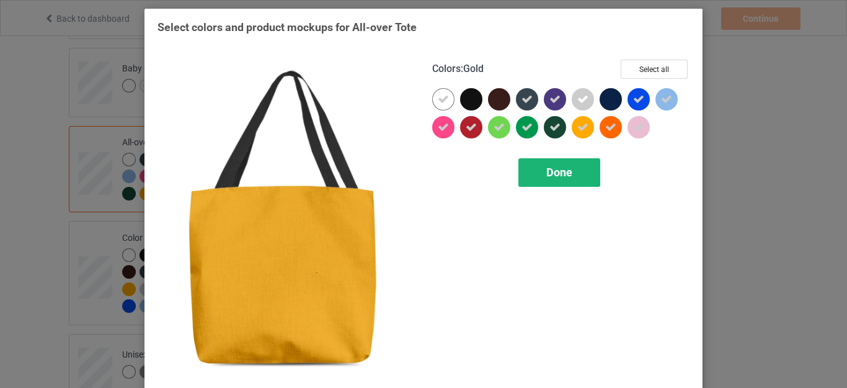
click at [551, 174] on span "Done" at bounding box center [559, 172] width 26 height 13
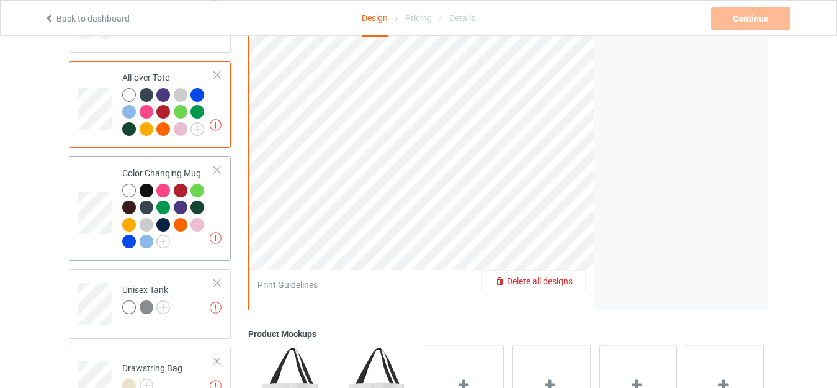
scroll to position [1488, 0]
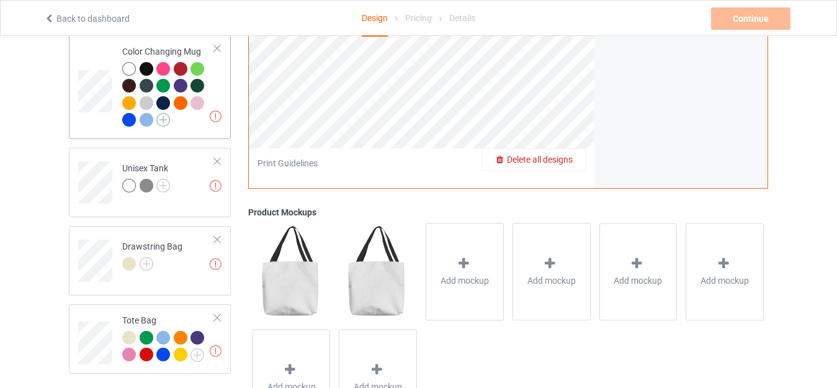
click at [160, 118] on img at bounding box center [163, 120] width 14 height 14
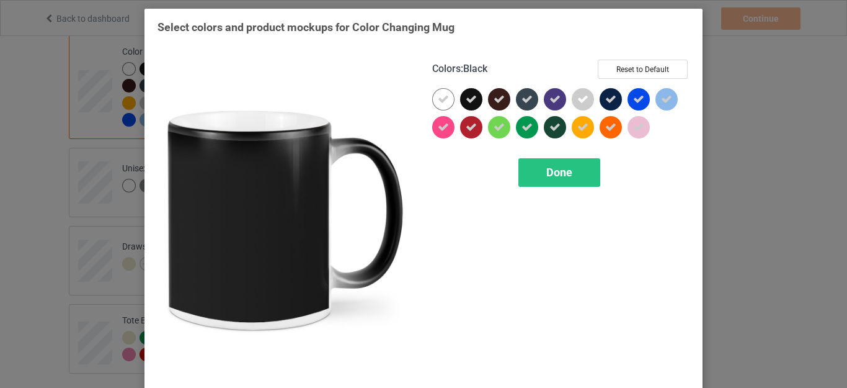
click at [470, 100] on icon at bounding box center [471, 99] width 11 height 11
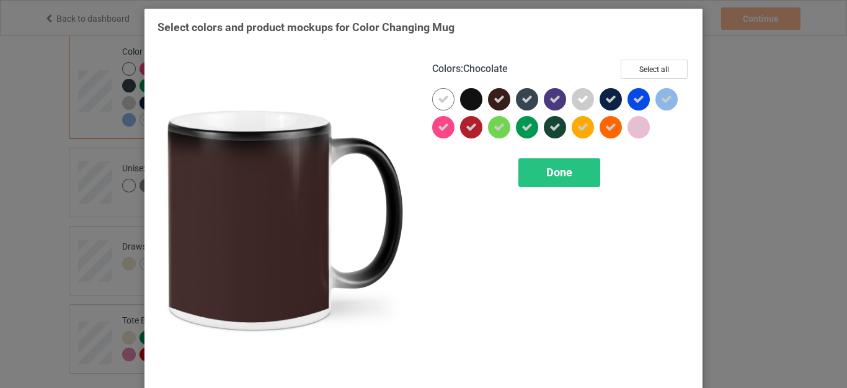
click at [498, 99] on icon at bounding box center [499, 99] width 11 height 11
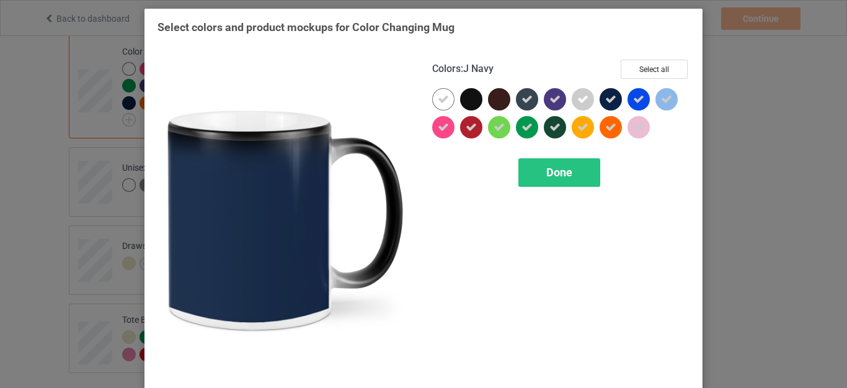
click at [612, 98] on div at bounding box center [611, 99] width 22 height 22
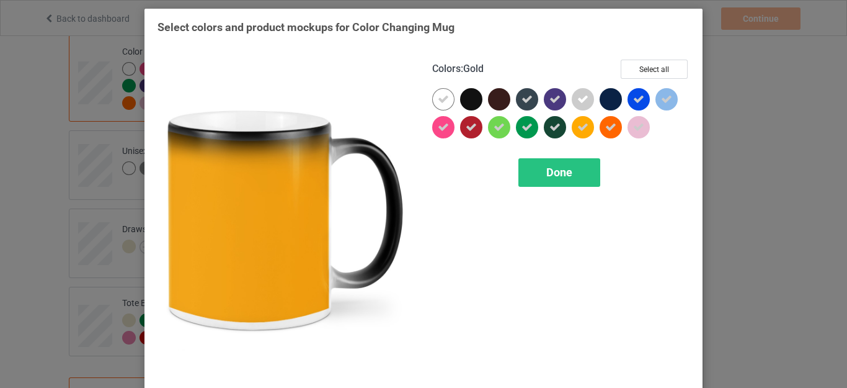
click at [563, 170] on span "Done" at bounding box center [559, 172] width 26 height 13
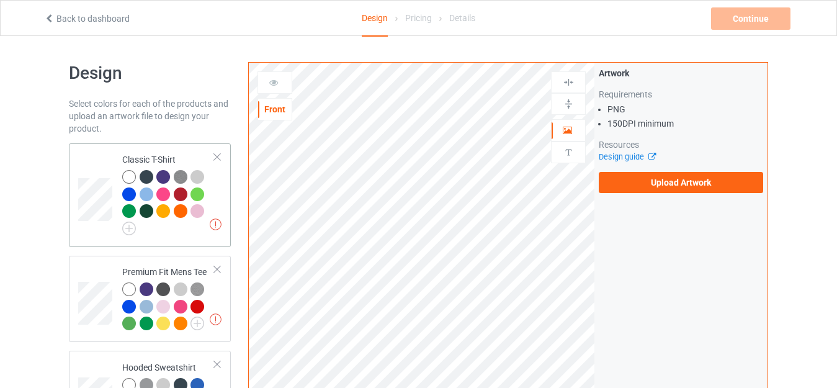
click at [165, 156] on div "Classic T-Shirt" at bounding box center [168, 192] width 92 height 78
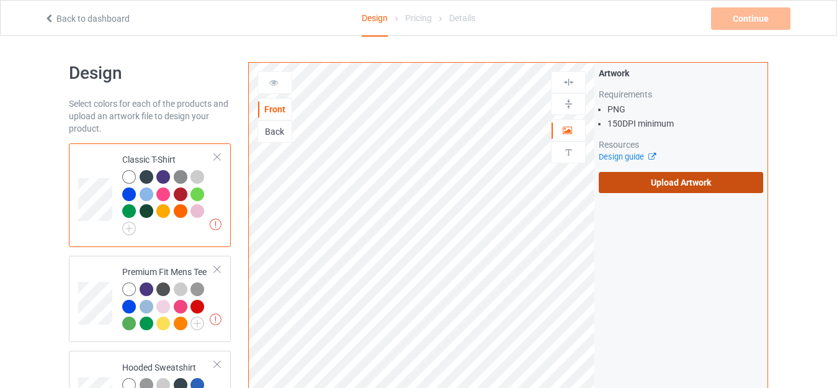
click at [642, 185] on label "Upload Artwork" at bounding box center [680, 182] width 164 height 21
click at [0, 0] on input "Upload Artwork" at bounding box center [0, 0] width 0 height 0
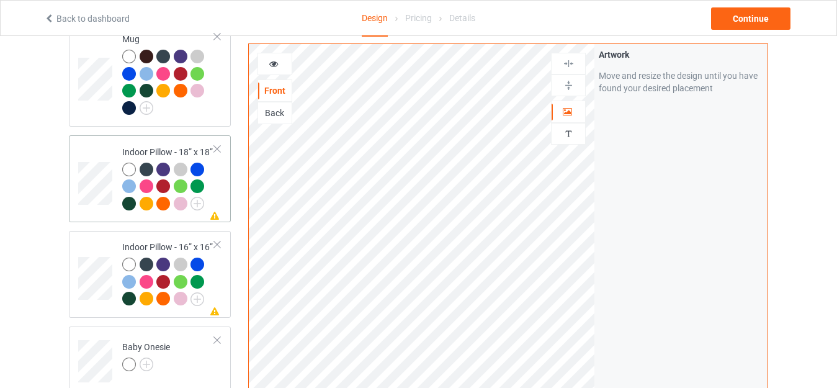
scroll to position [1054, 0]
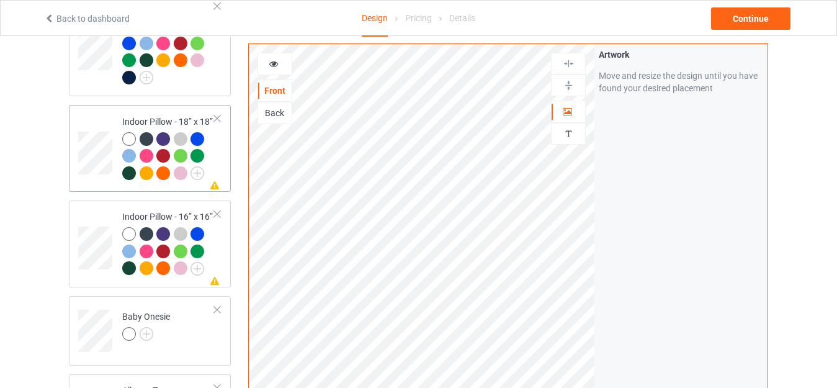
click at [149, 115] on div "Indoor Pillow - 18” x 18”" at bounding box center [168, 147] width 92 height 64
click at [564, 88] on img at bounding box center [568, 85] width 12 height 12
click at [563, 64] on img at bounding box center [568, 64] width 12 height 12
click at [282, 66] on div at bounding box center [274, 64] width 33 height 12
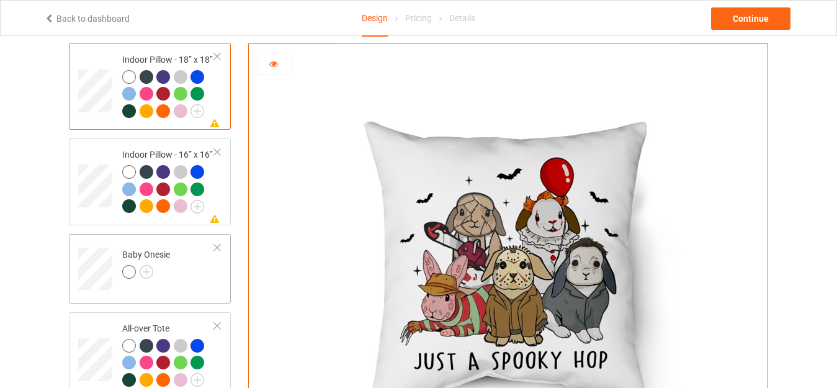
scroll to position [1178, 0]
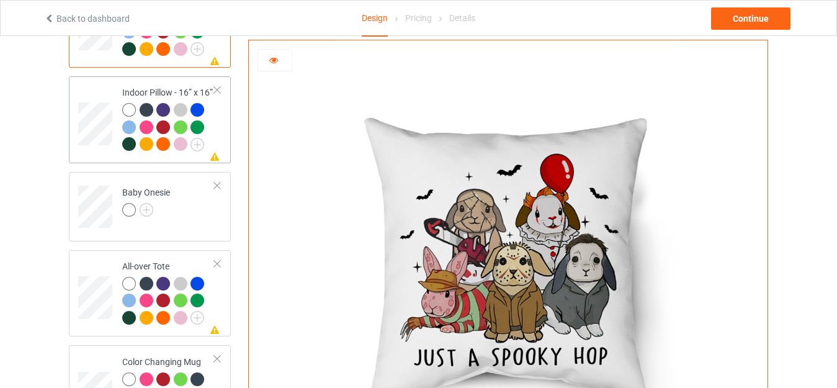
click at [155, 87] on div "Indoor Pillow - 16” x 16”" at bounding box center [168, 118] width 92 height 64
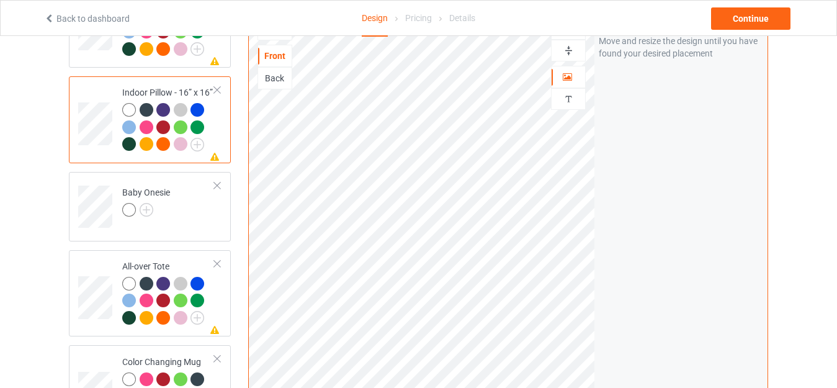
click at [566, 50] on img at bounding box center [568, 51] width 12 height 12
click at [566, 49] on img at bounding box center [568, 51] width 12 height 12
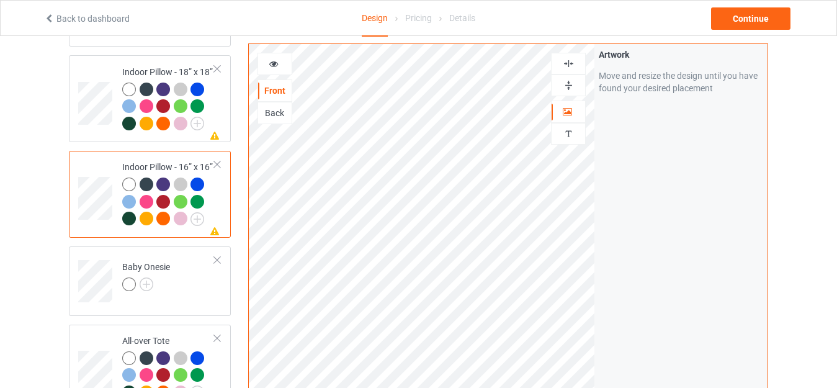
scroll to position [1054, 0]
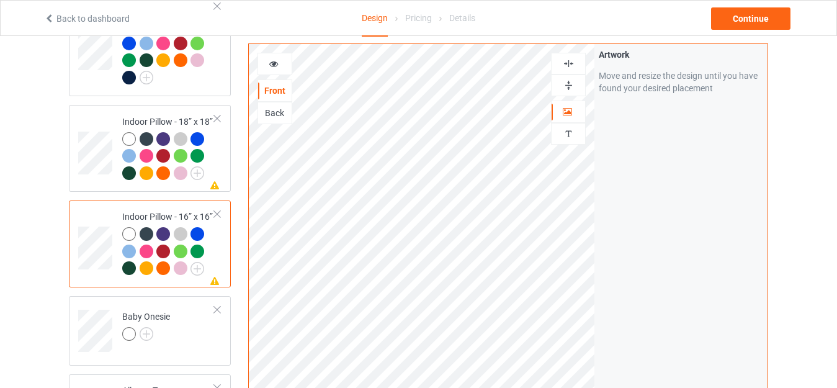
click at [568, 55] on div at bounding box center [568, 64] width 35 height 22
click at [576, 63] on div at bounding box center [567, 64] width 33 height 12
click at [274, 66] on icon at bounding box center [274, 62] width 11 height 9
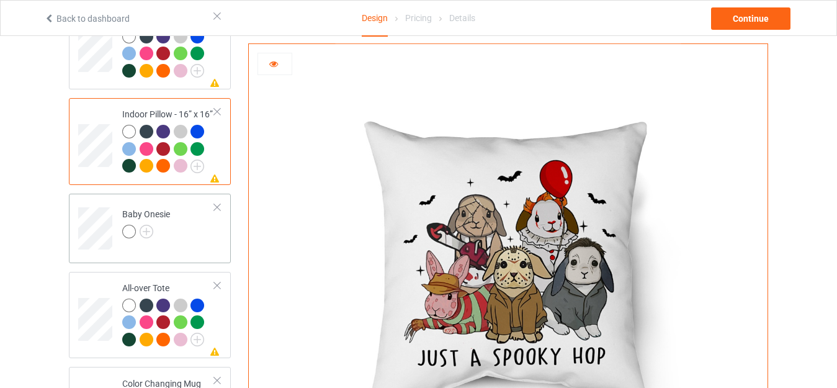
scroll to position [1178, 0]
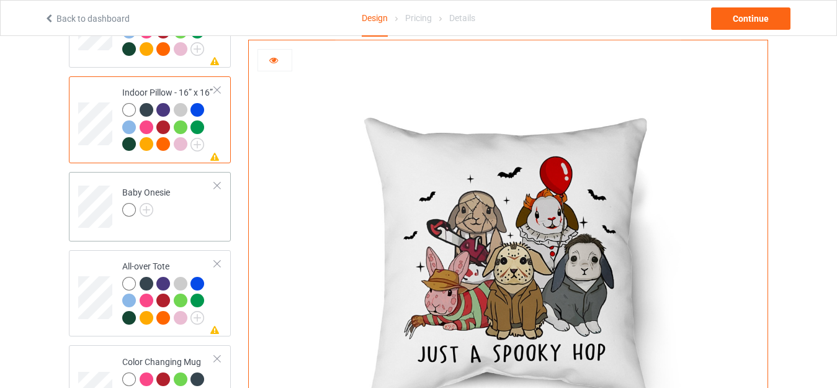
click at [146, 186] on div "Baby Onesie" at bounding box center [146, 201] width 48 height 30
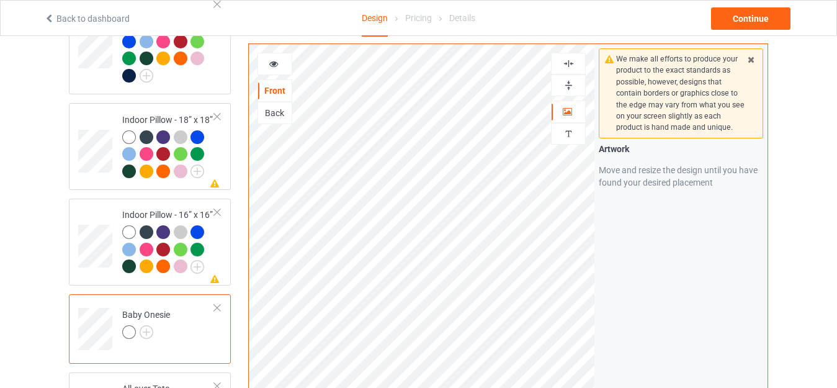
scroll to position [1054, 0]
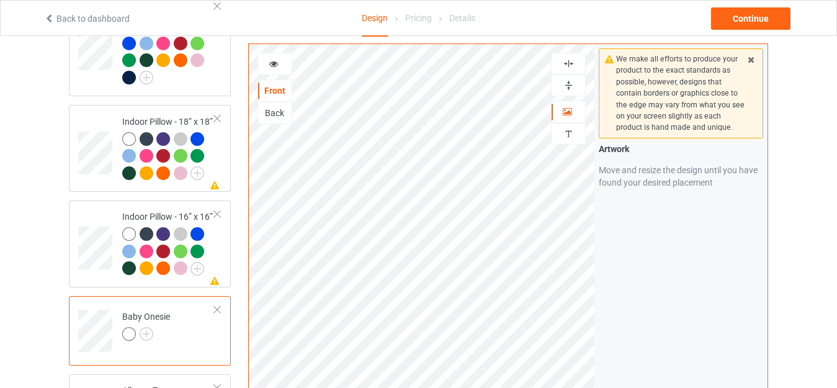
click at [277, 66] on icon at bounding box center [274, 62] width 11 height 9
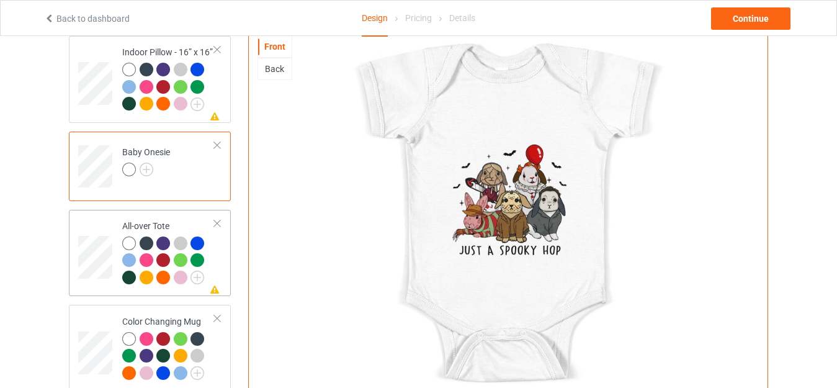
scroll to position [1240, 0]
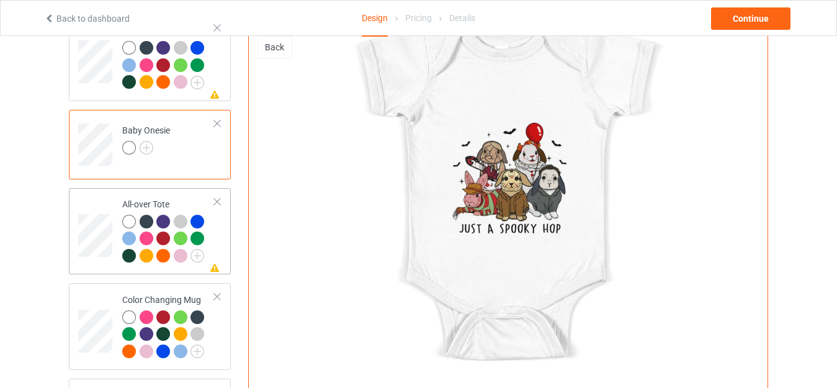
click at [144, 198] on div "All-over Tote" at bounding box center [168, 230] width 92 height 64
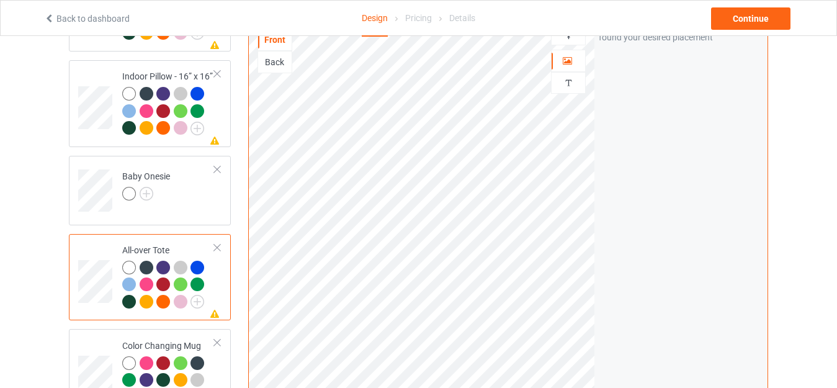
scroll to position [1178, 0]
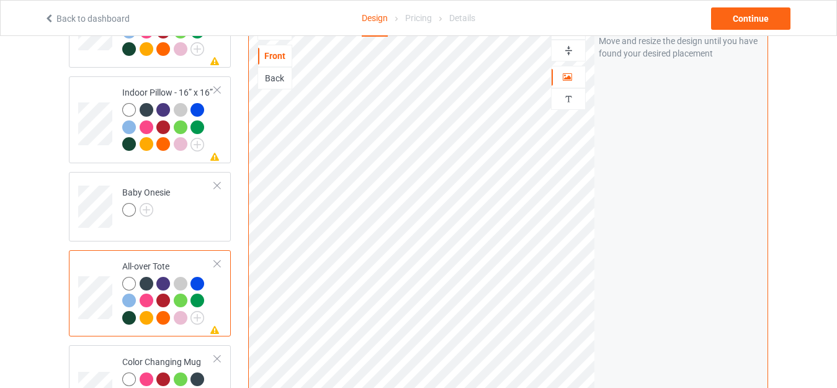
click at [567, 50] on img at bounding box center [568, 51] width 12 height 12
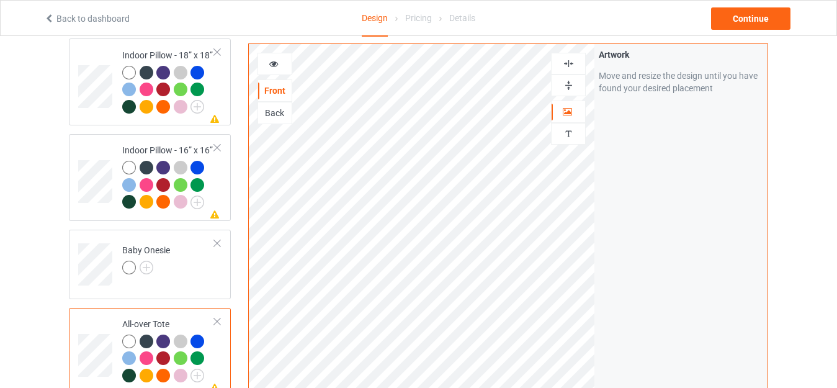
scroll to position [1054, 0]
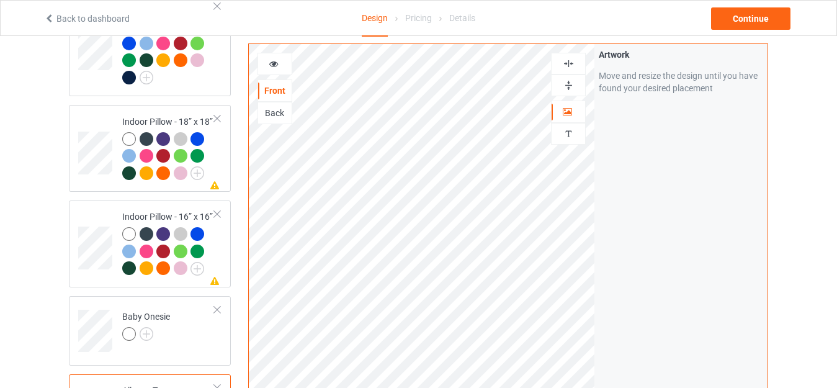
click at [564, 69] on div at bounding box center [568, 64] width 35 height 22
click at [567, 61] on img at bounding box center [568, 64] width 12 height 12
click at [277, 62] on icon at bounding box center [274, 62] width 11 height 9
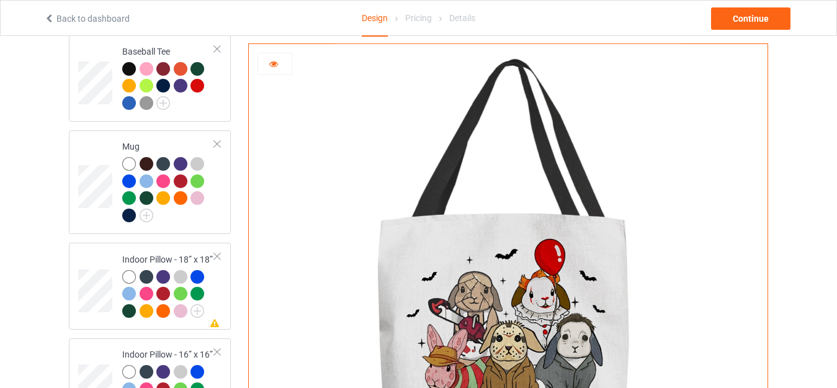
scroll to position [855, 0]
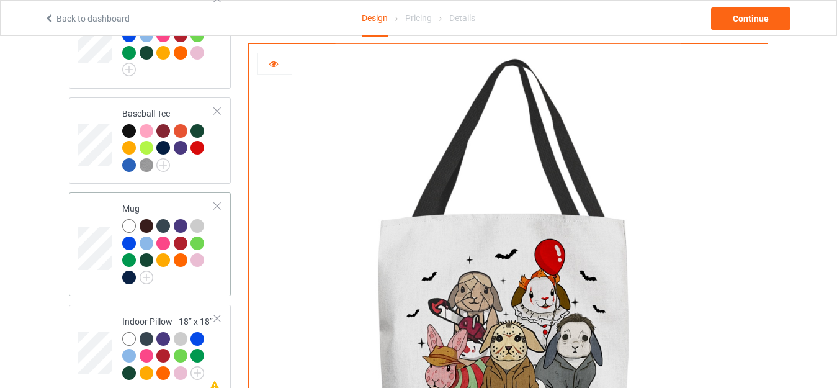
click at [142, 202] on div "Mug" at bounding box center [168, 242] width 92 height 81
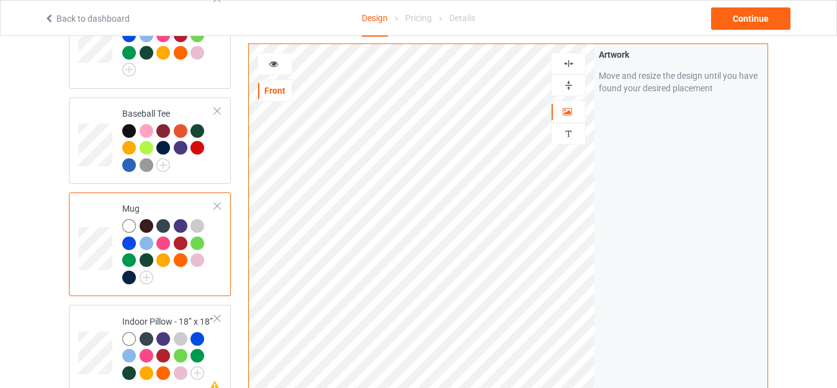
click at [280, 64] on div at bounding box center [274, 64] width 33 height 12
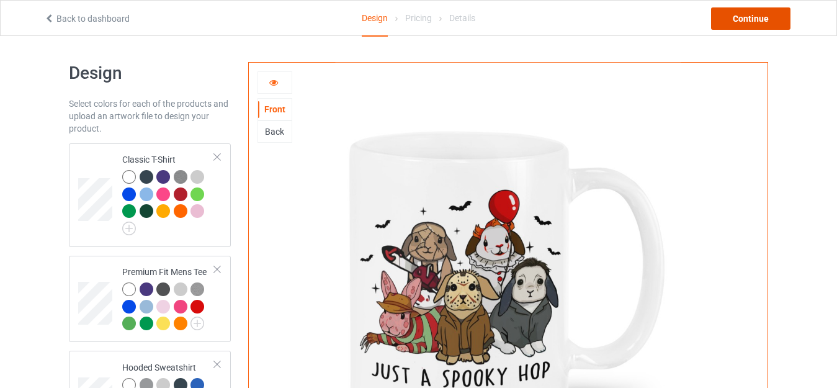
click at [733, 21] on div "Continue" at bounding box center [750, 18] width 79 height 22
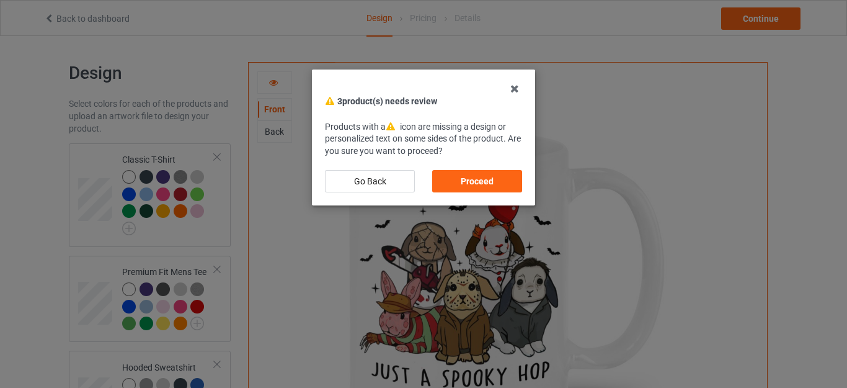
click at [477, 179] on div "Proceed" at bounding box center [477, 181] width 90 height 22
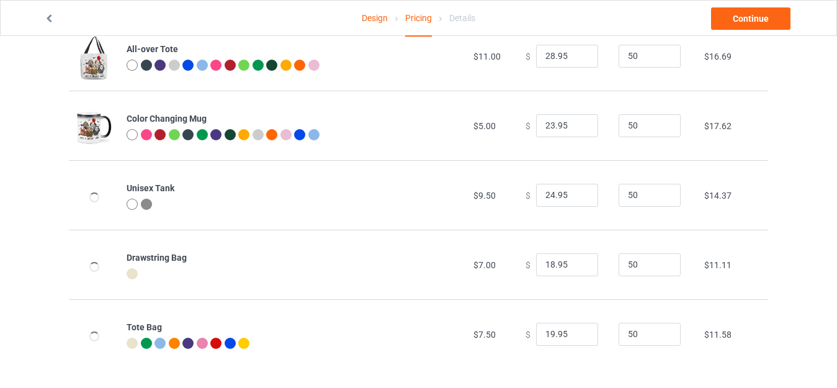
scroll to position [1011, 0]
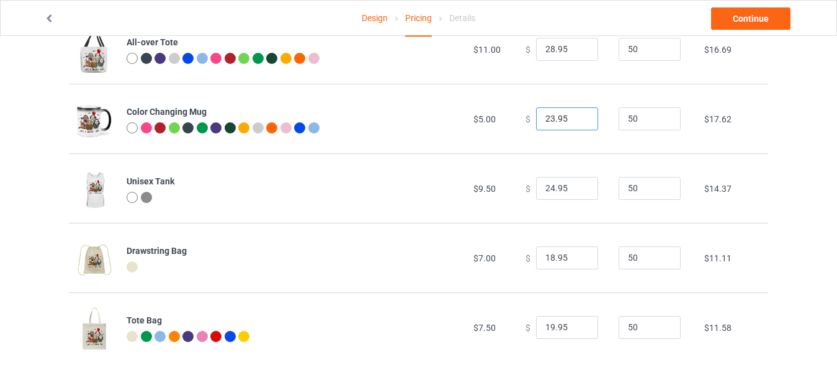
drag, startPoint x: 548, startPoint y: 115, endPoint x: 543, endPoint y: 123, distance: 9.2
click at [543, 123] on input "23.95" at bounding box center [567, 119] width 62 height 24
type input "21.95"
click at [546, 188] on input "24.95" at bounding box center [567, 189] width 62 height 24
type input "25.95"
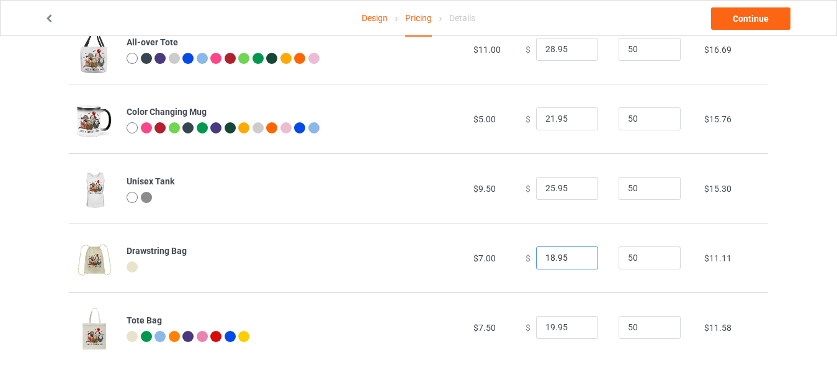
drag, startPoint x: 547, startPoint y: 253, endPoint x: 522, endPoint y: 253, distance: 24.8
click at [525, 253] on div "$ 18.95" at bounding box center [564, 258] width 79 height 24
type input "23.95"
drag, startPoint x: 546, startPoint y: 326, endPoint x: 460, endPoint y: 324, distance: 86.8
click at [460, 326] on tr "Tote Bag $7.50 $ 19.95 50 $11.58" at bounding box center [418, 326] width 699 height 69
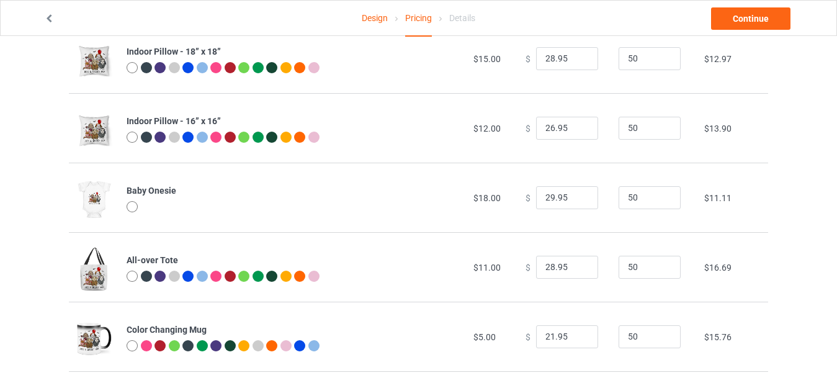
scroll to position [791, 0]
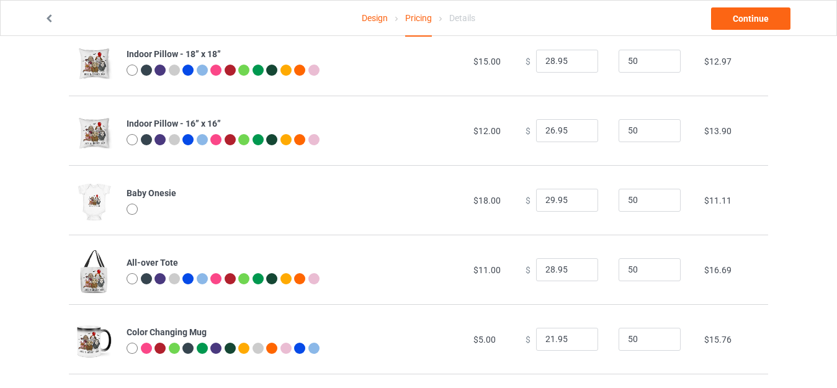
type input "23.95"
drag, startPoint x: 548, startPoint y: 197, endPoint x: 489, endPoint y: 198, distance: 59.5
click at [490, 198] on tr "Baby Onesie $18.00 $ 29.95 50 $11.11" at bounding box center [418, 199] width 699 height 69
click at [541, 197] on input "32.95" at bounding box center [567, 201] width 62 height 24
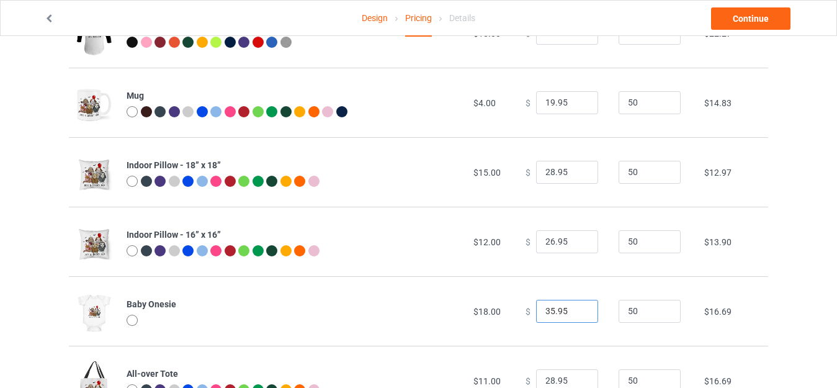
scroll to position [677, 0]
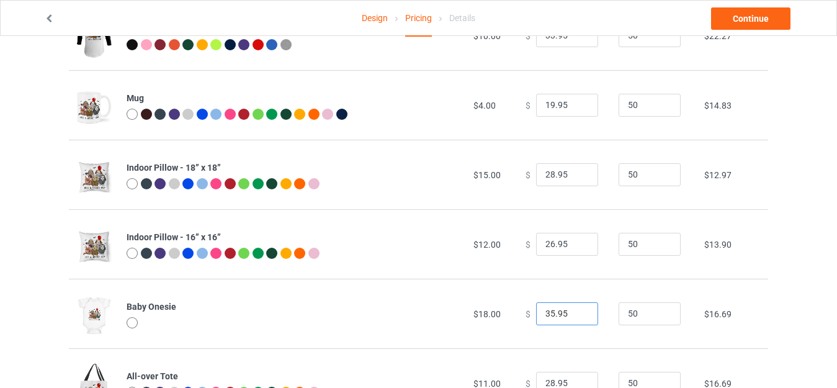
type input "35.95"
click at [543, 241] on input "26.95" at bounding box center [567, 245] width 62 height 24
drag, startPoint x: 549, startPoint y: 239, endPoint x: 523, endPoint y: 240, distance: 25.4
click at [525, 240] on div "$ 27.95" at bounding box center [564, 245] width 79 height 24
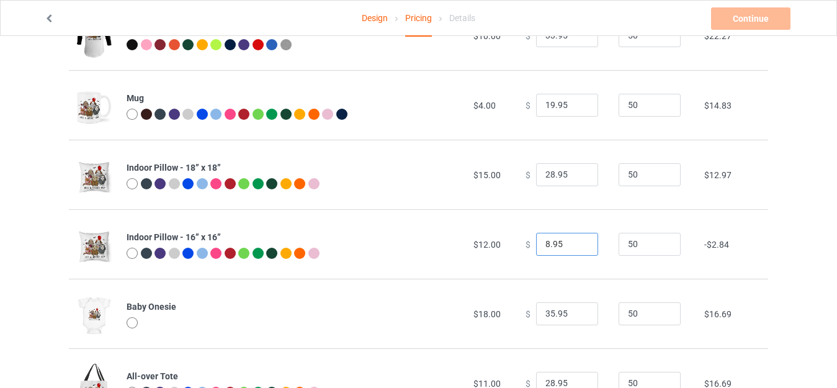
click at [540, 243] on input "8.95" at bounding box center [567, 245] width 62 height 24
type input "28.95"
drag, startPoint x: 548, startPoint y: 171, endPoint x: 534, endPoint y: 175, distance: 14.1
click at [536, 175] on input "28.95" at bounding box center [567, 175] width 62 height 24
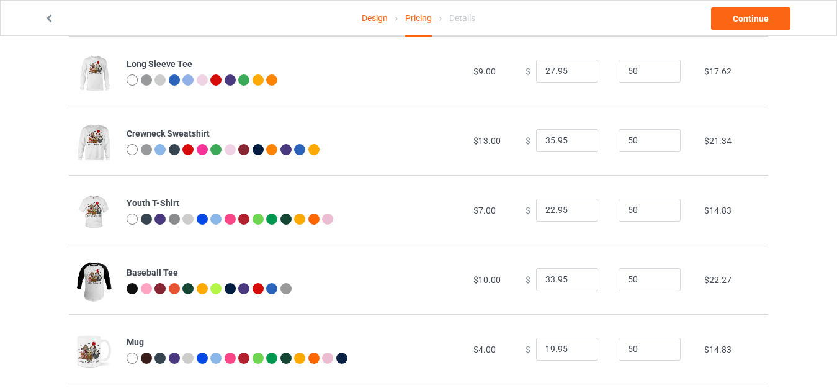
scroll to position [431, 0]
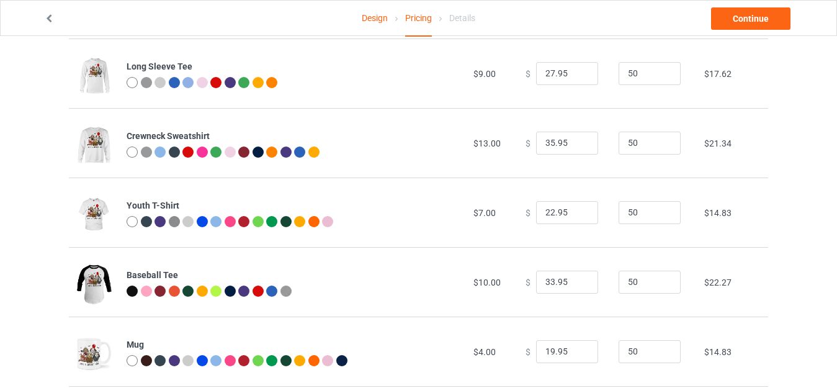
type input "31.95"
click at [545, 213] on input "22.95" at bounding box center [567, 213] width 62 height 24
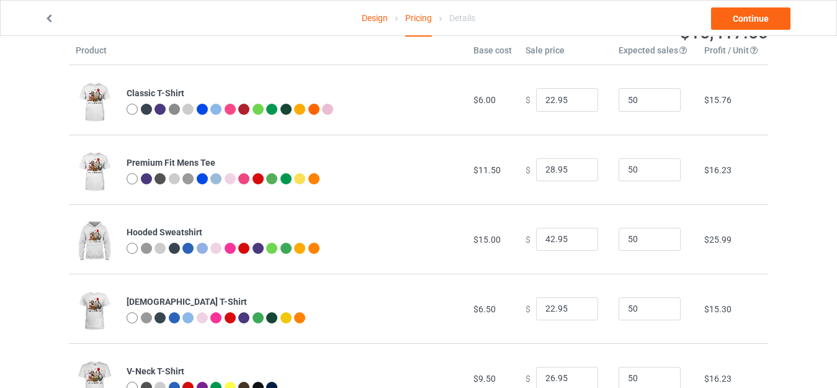
scroll to position [50, 0]
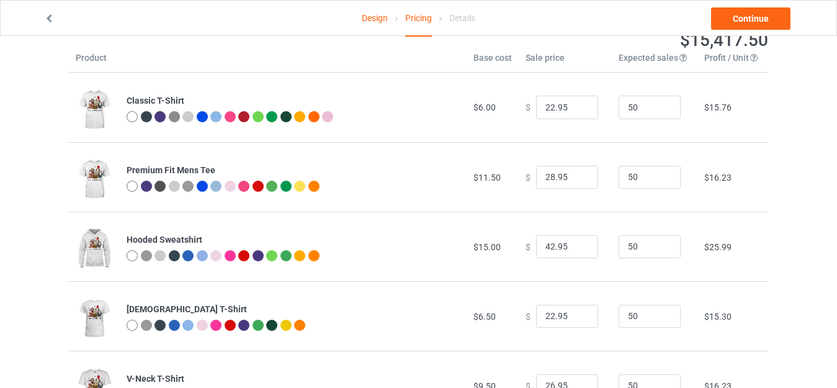
type input "23.95"
drag, startPoint x: 546, startPoint y: 242, endPoint x: 504, endPoint y: 243, distance: 42.2
click at [504, 244] on tr "Hooded Sweatshirt $15.00 $ 42.95 50 $25.99" at bounding box center [418, 245] width 699 height 69
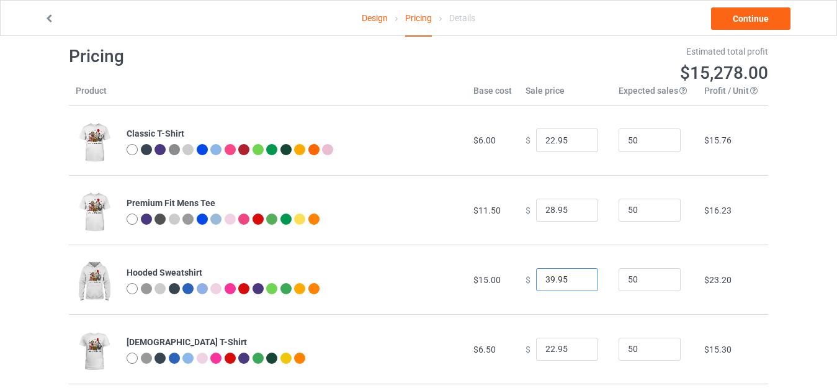
scroll to position [12, 0]
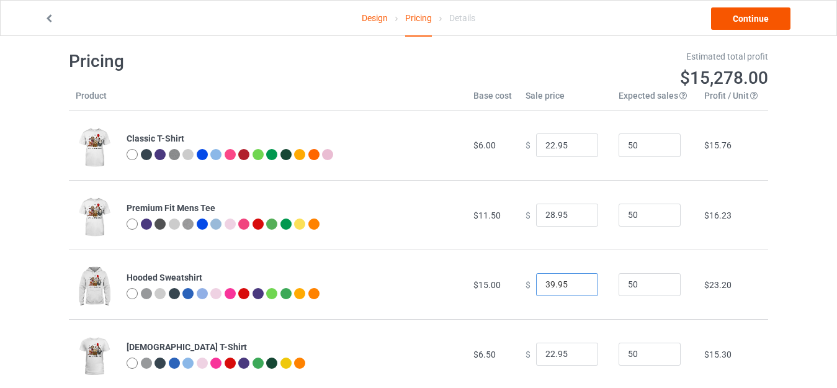
type input "39.95"
click at [724, 17] on link "Continue" at bounding box center [750, 18] width 79 height 22
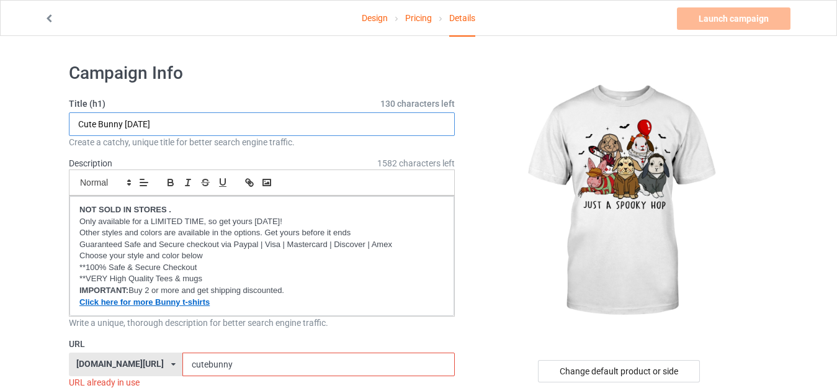
click at [180, 121] on input "Cute Bunny [DATE]" at bounding box center [262, 124] width 386 height 24
click at [165, 125] on input "Cute Bunny [DATE]" at bounding box center [262, 124] width 386 height 24
click at [165, 124] on input "Cute Bunny [DATE]" at bounding box center [262, 124] width 386 height 24
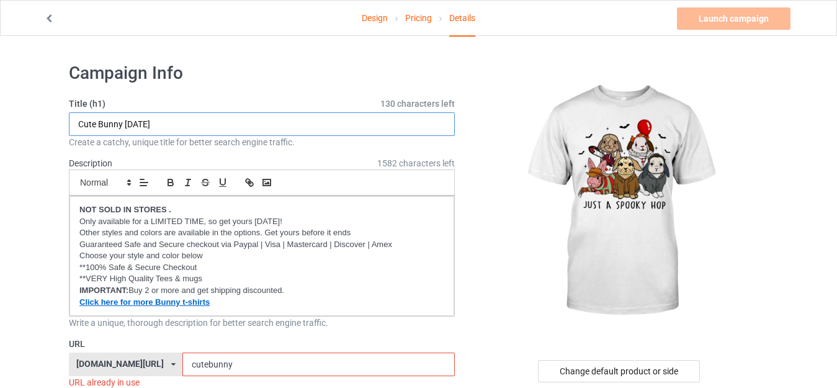
click at [186, 124] on input "Cute Bunny [DATE]" at bounding box center [262, 124] width 386 height 24
type input "Just A Spooky Hop - Funny Bunny [DATE]"
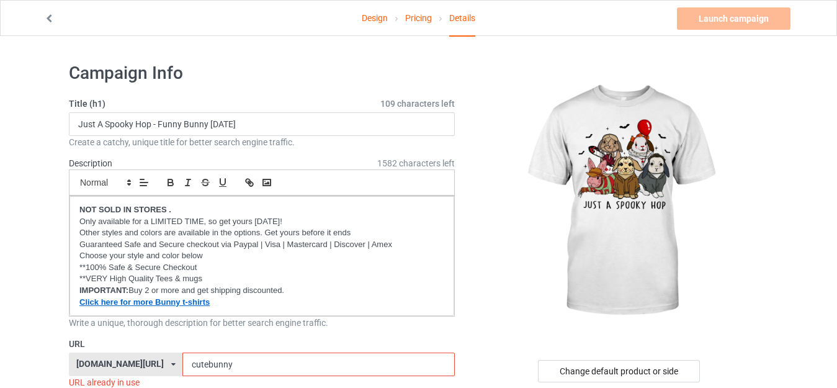
click at [215, 364] on input "cutebunny" at bounding box center [318, 364] width 272 height 24
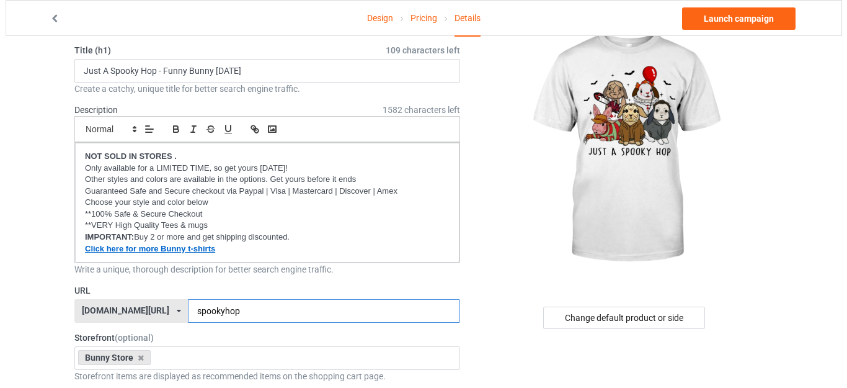
scroll to position [124, 0]
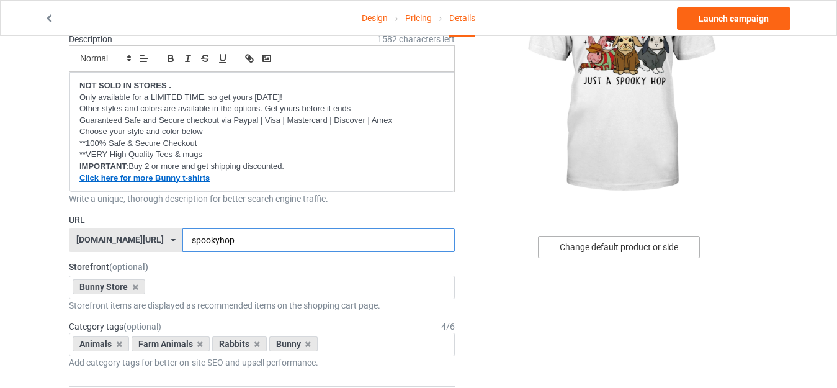
type input "spookyhop"
click at [618, 244] on div "Change default product or side" at bounding box center [619, 247] width 162 height 22
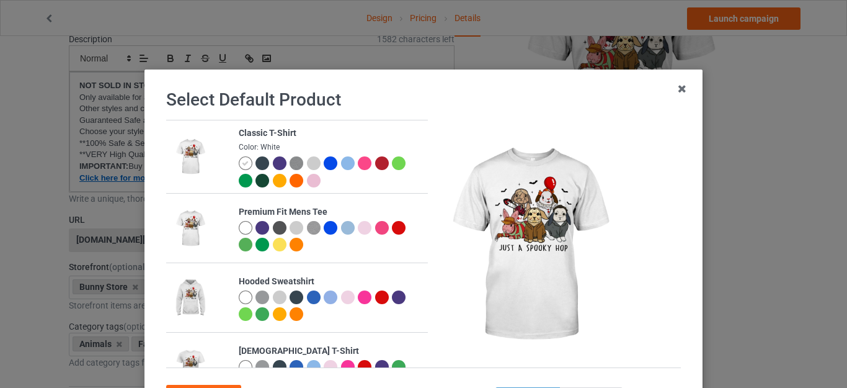
click at [290, 182] on div at bounding box center [297, 181] width 14 height 14
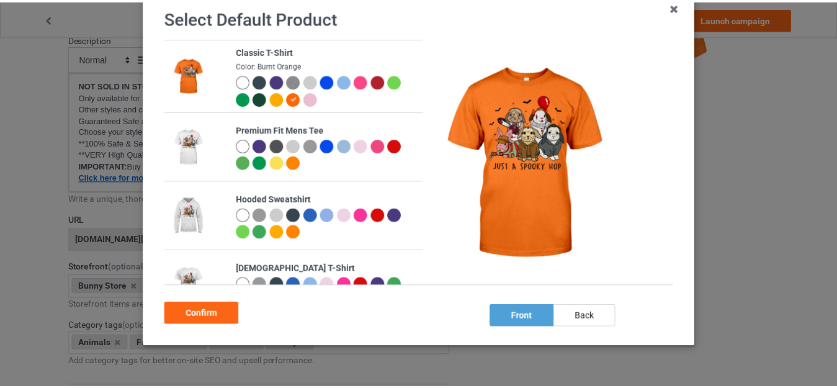
scroll to position [110, 0]
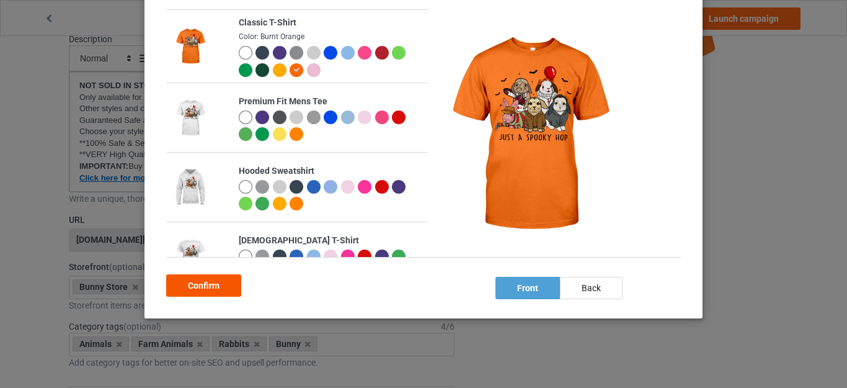
click at [203, 281] on div "Confirm" at bounding box center [203, 285] width 75 height 22
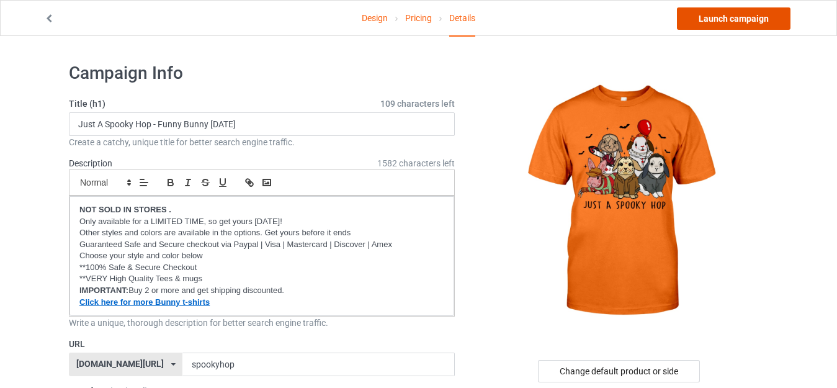
click at [722, 18] on link "Launch campaign" at bounding box center [733, 18] width 113 height 22
